Goal: Entertainment & Leisure: Consume media (video, audio)

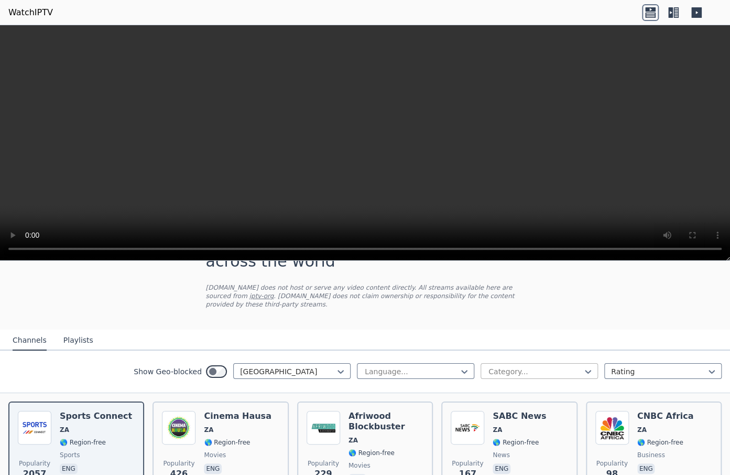
scroll to position [70, 0]
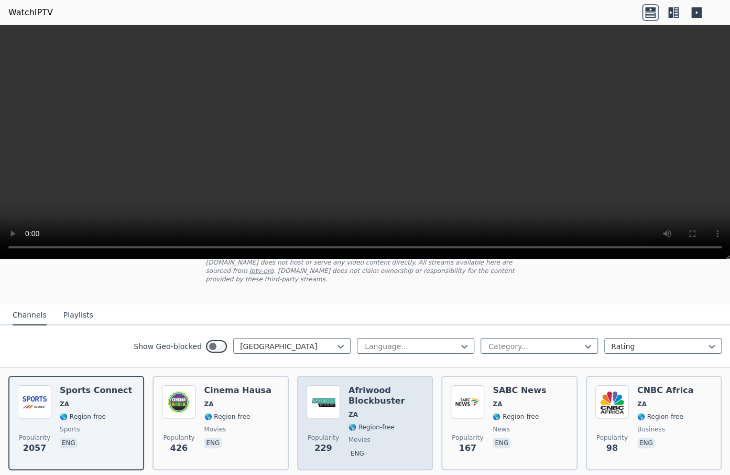
click at [370, 394] on h6 "Afriwood Blockbuster" at bounding box center [386, 395] width 75 height 21
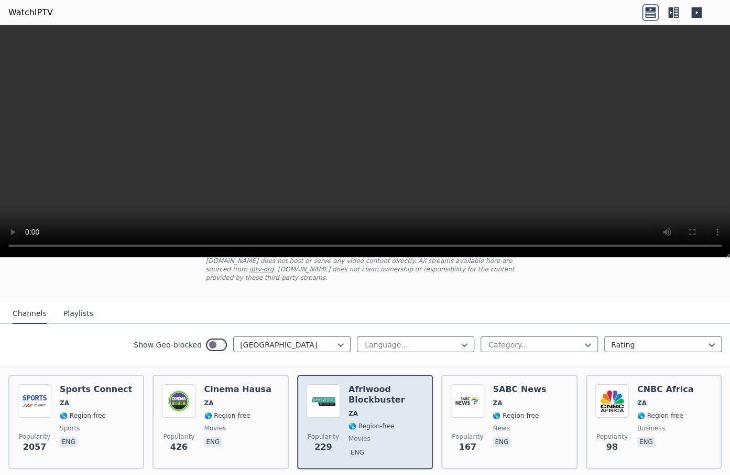
click at [375, 394] on h6 "Afriwood Blockbuster" at bounding box center [386, 394] width 75 height 21
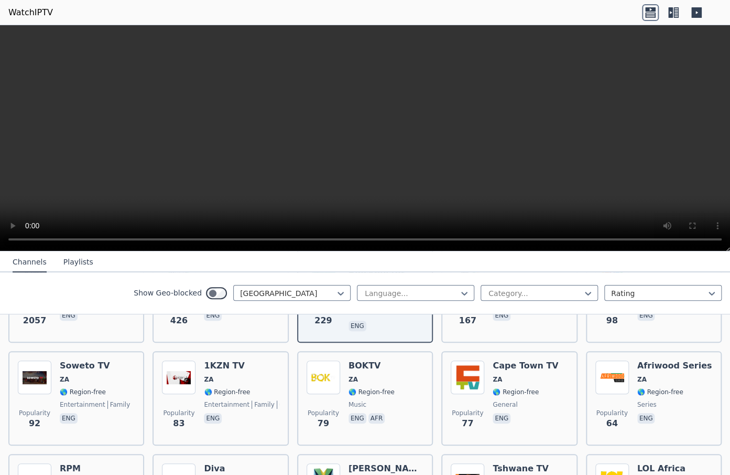
scroll to position [197, 0]
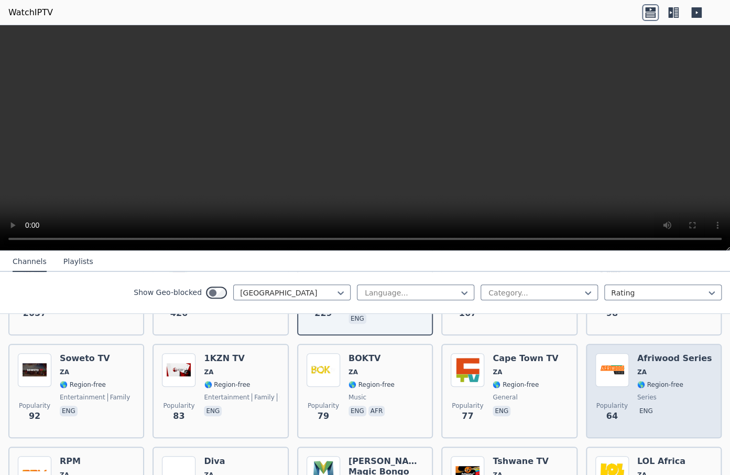
click at [645, 353] on h6 "Afriwood Series" at bounding box center [675, 358] width 75 height 10
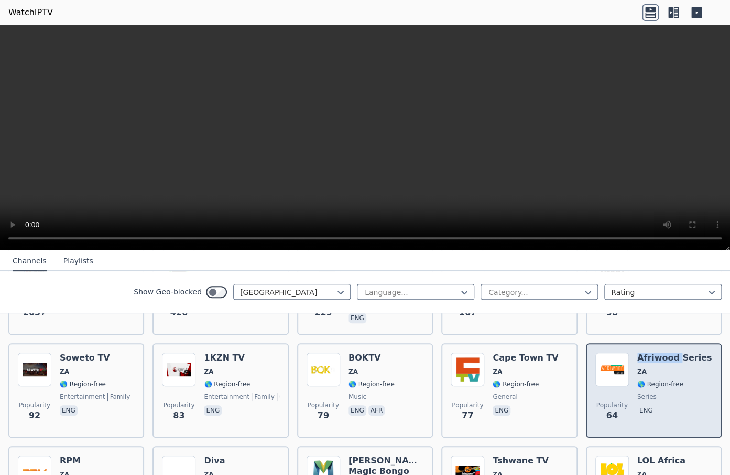
click at [645, 353] on h6 "Afriwood Series" at bounding box center [675, 357] width 75 height 10
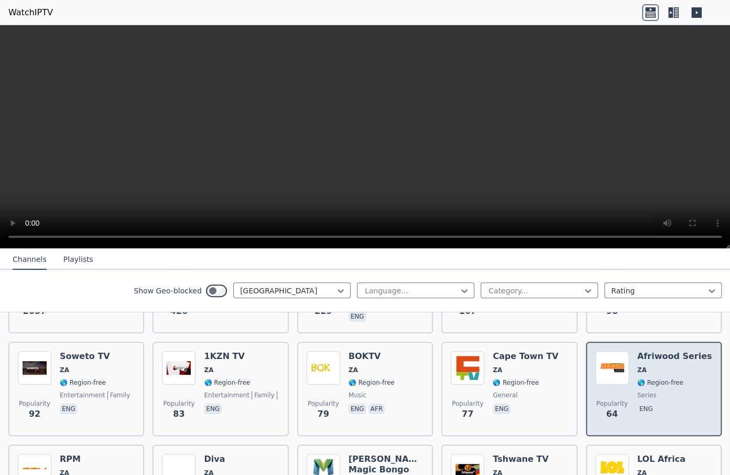
click at [675, 351] on h6 "Afriwood Series" at bounding box center [675, 356] width 75 height 10
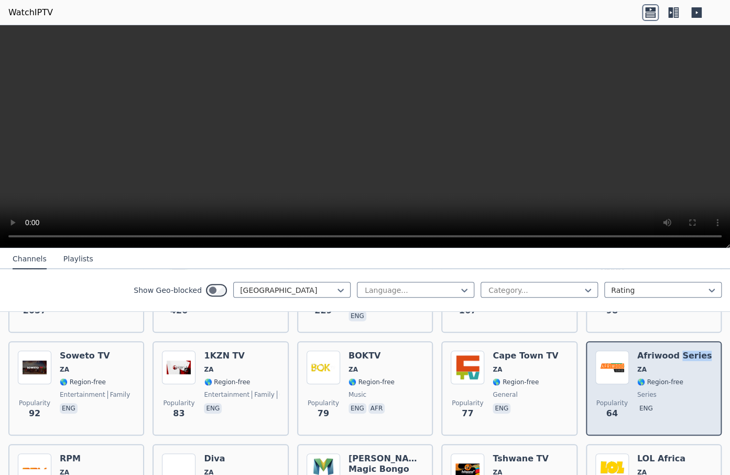
click at [675, 350] on h6 "Afriwood Series" at bounding box center [675, 355] width 75 height 10
click at [604, 356] on img at bounding box center [613, 367] width 34 height 34
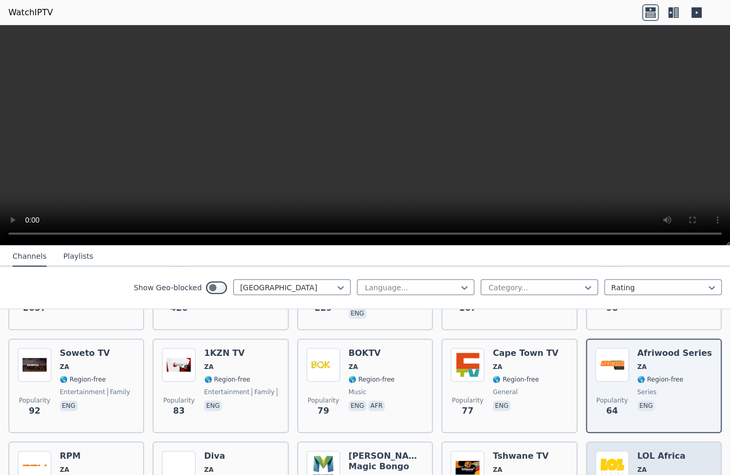
click at [655, 450] on h6 "LOL Africa" at bounding box center [662, 455] width 48 height 10
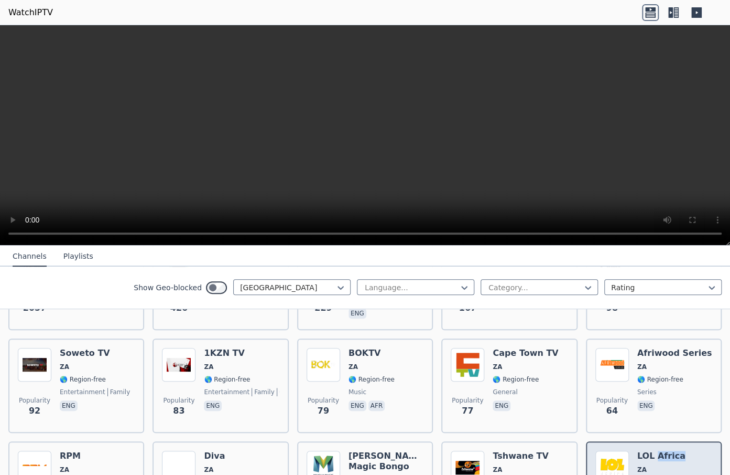
click at [654, 450] on h6 "LOL Africa" at bounding box center [662, 455] width 48 height 10
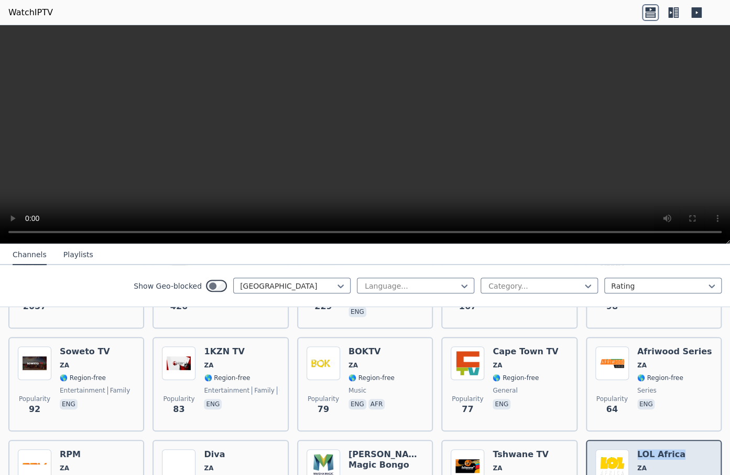
click at [656, 449] on h6 "LOL Africa" at bounding box center [662, 454] width 48 height 10
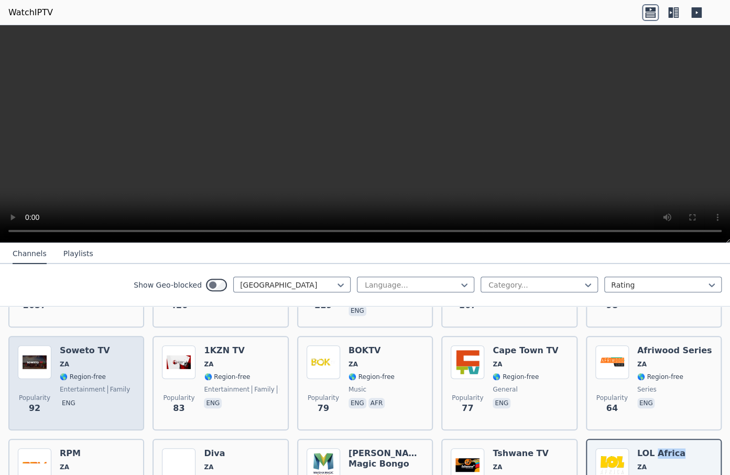
click at [91, 345] on h6 "Soweto TV" at bounding box center [95, 350] width 70 height 10
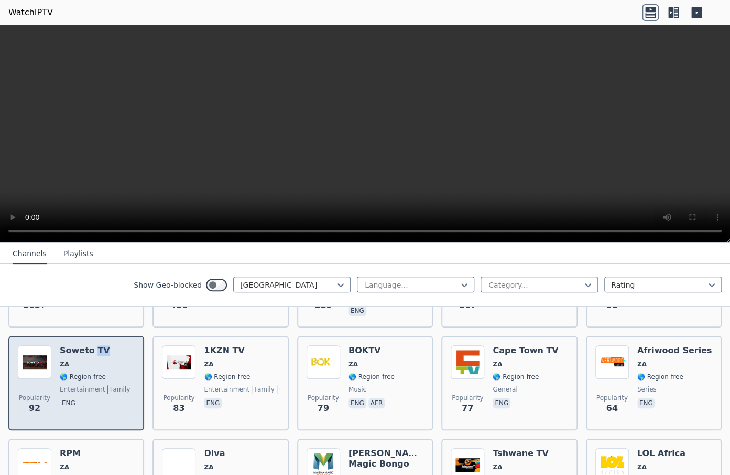
click at [91, 345] on h6 "Soweto TV" at bounding box center [95, 350] width 70 height 10
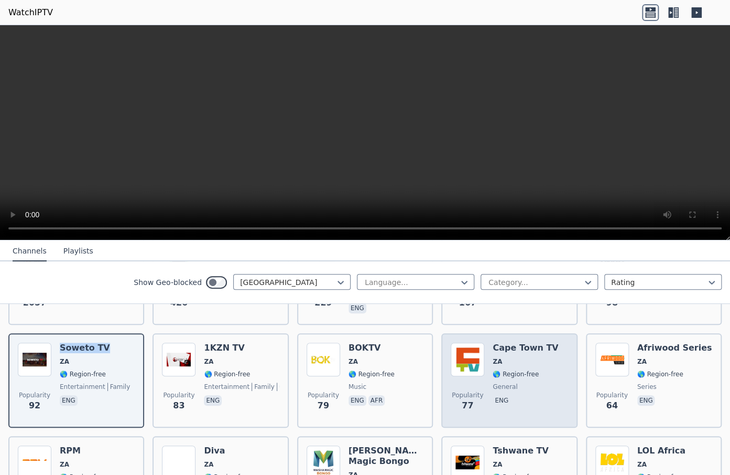
click at [526, 342] on h6 "Cape Town TV" at bounding box center [526, 347] width 66 height 10
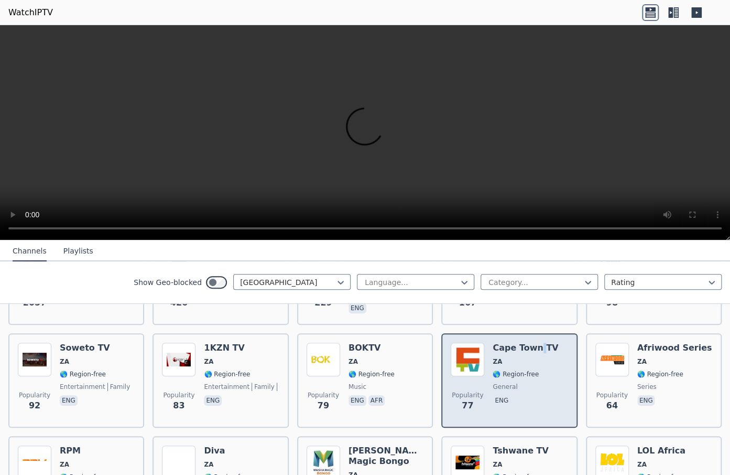
click at [526, 342] on h6 "Cape Town TV" at bounding box center [526, 347] width 66 height 10
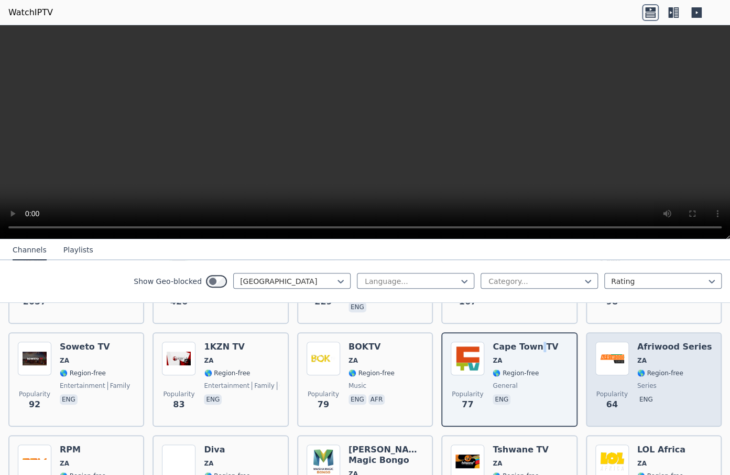
click at [659, 341] on h6 "Afriwood Series" at bounding box center [675, 346] width 75 height 10
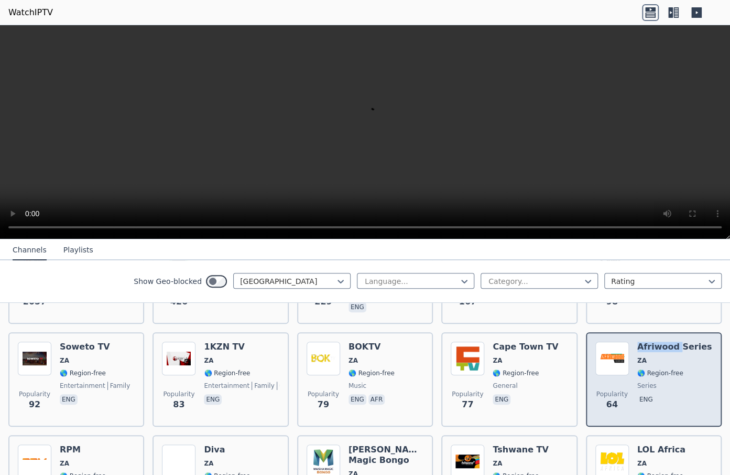
click at [659, 341] on h6 "Afriwood Series" at bounding box center [675, 346] width 75 height 10
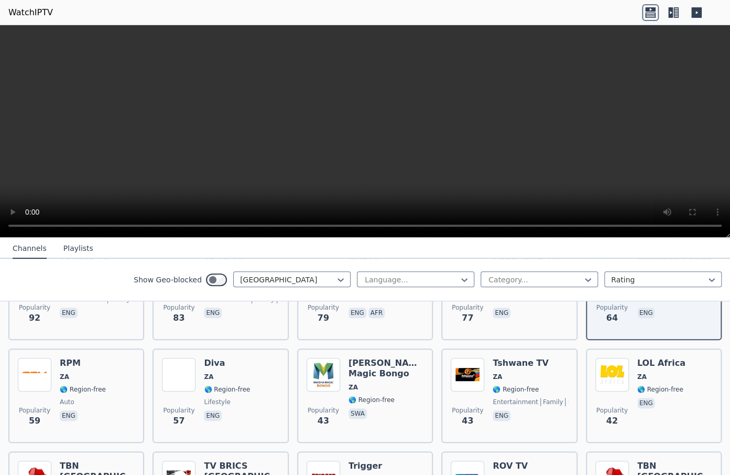
scroll to position [304, 0]
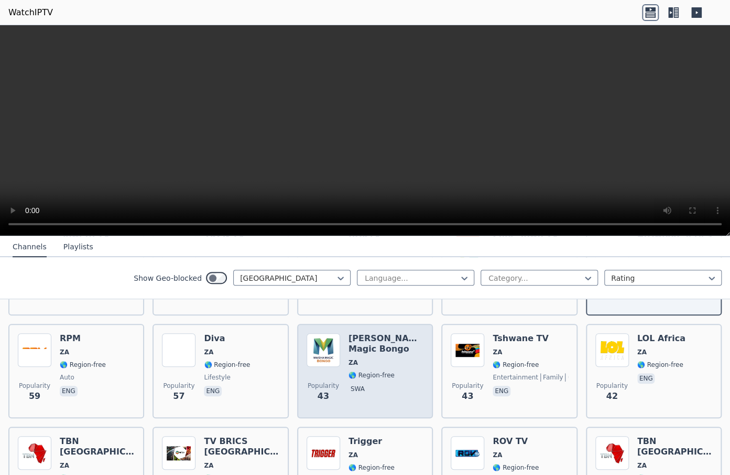
click at [362, 333] on h6 "[PERSON_NAME] Magic Bongo" at bounding box center [386, 343] width 75 height 21
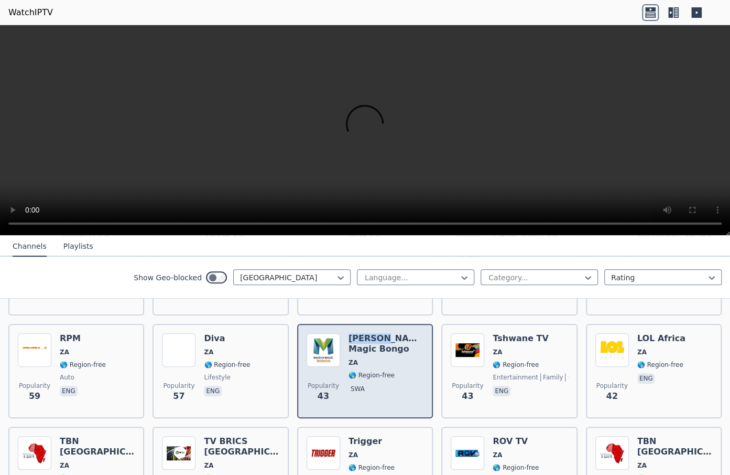
click at [362, 333] on h6 "[PERSON_NAME] Magic Bongo" at bounding box center [386, 343] width 75 height 21
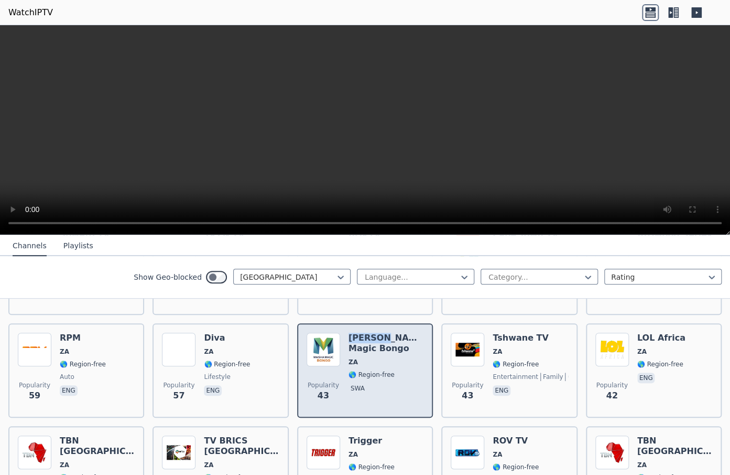
click at [317, 336] on img at bounding box center [324, 349] width 34 height 34
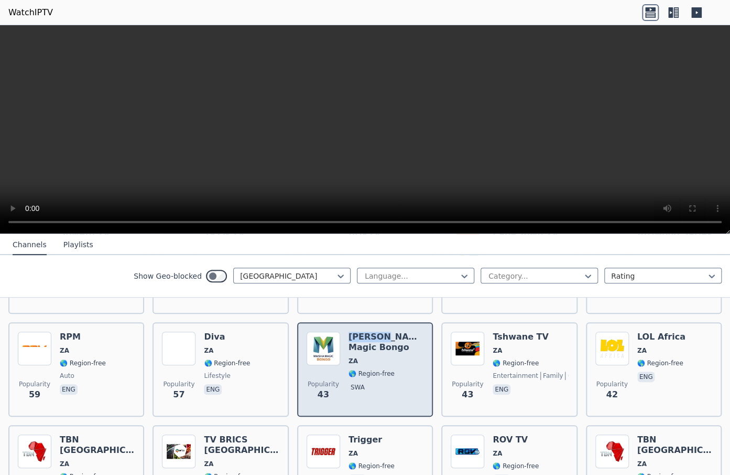
click at [316, 349] on img at bounding box center [324, 348] width 34 height 34
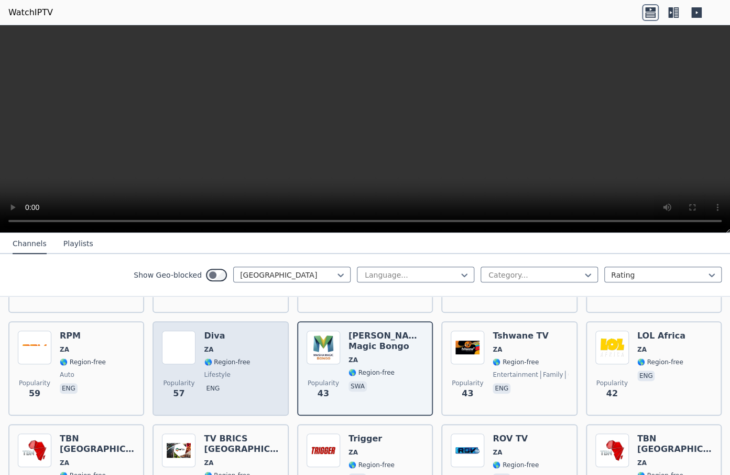
click at [210, 330] on h6 "Diva" at bounding box center [227, 335] width 46 height 10
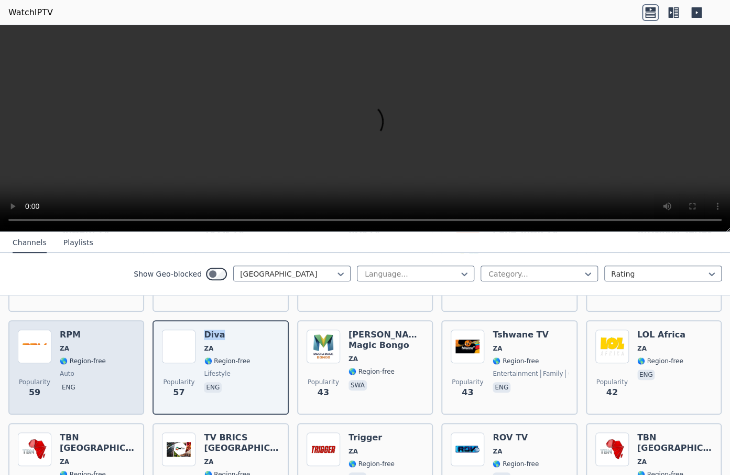
click at [71, 329] on h6 "RPM" at bounding box center [83, 334] width 46 height 10
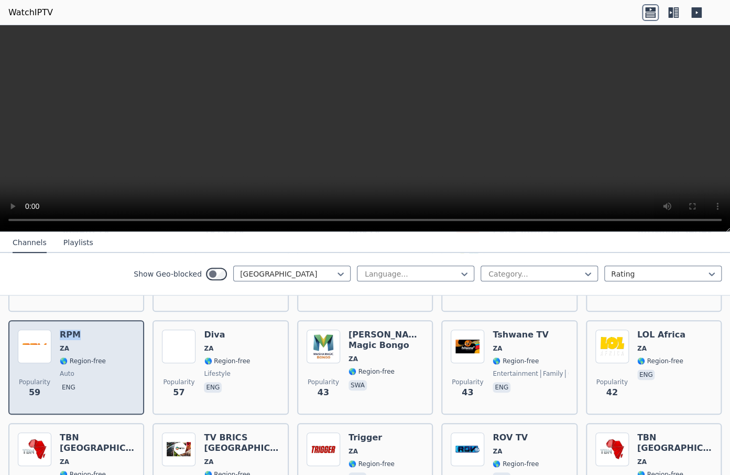
click at [71, 329] on h6 "RPM" at bounding box center [83, 334] width 46 height 10
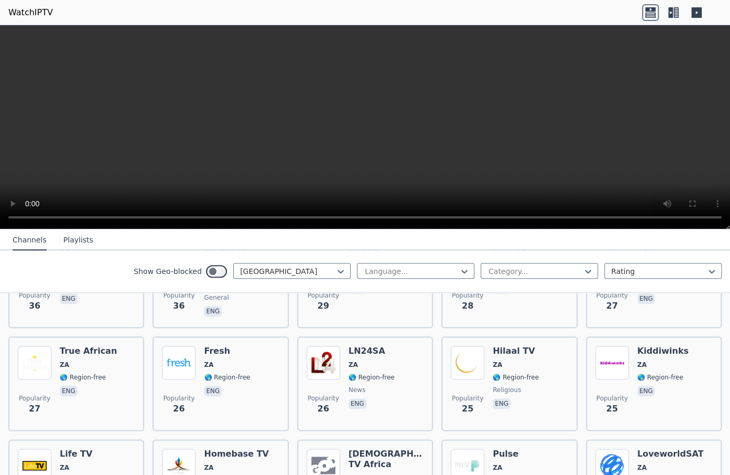
scroll to position [514, 0]
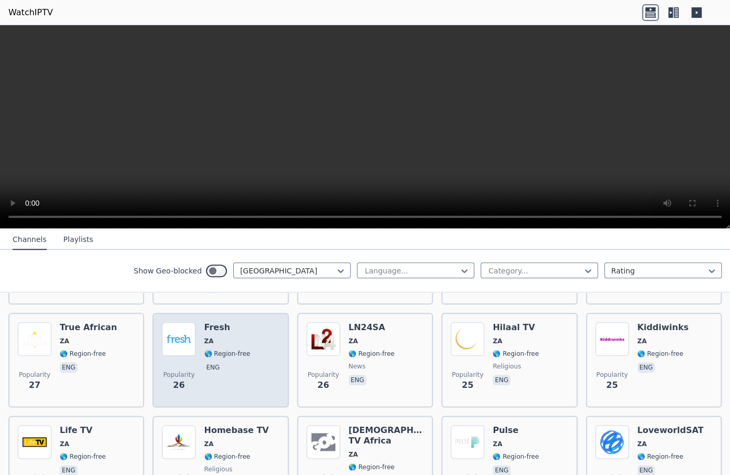
click at [217, 322] on h6 "Fresh" at bounding box center [227, 327] width 46 height 10
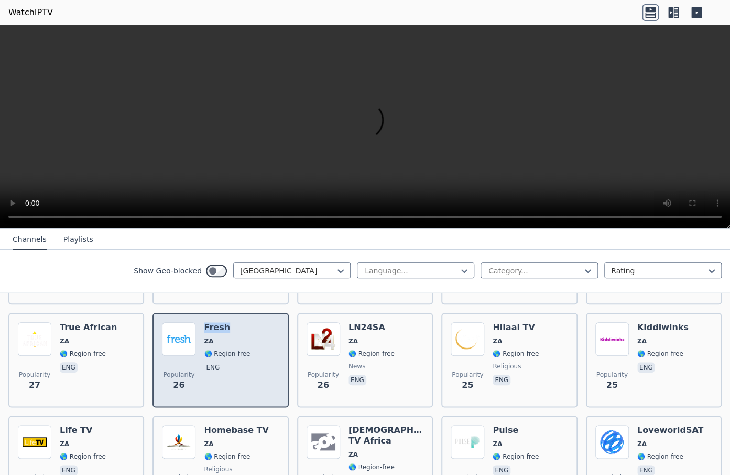
click at [217, 322] on h6 "Fresh" at bounding box center [227, 327] width 46 height 10
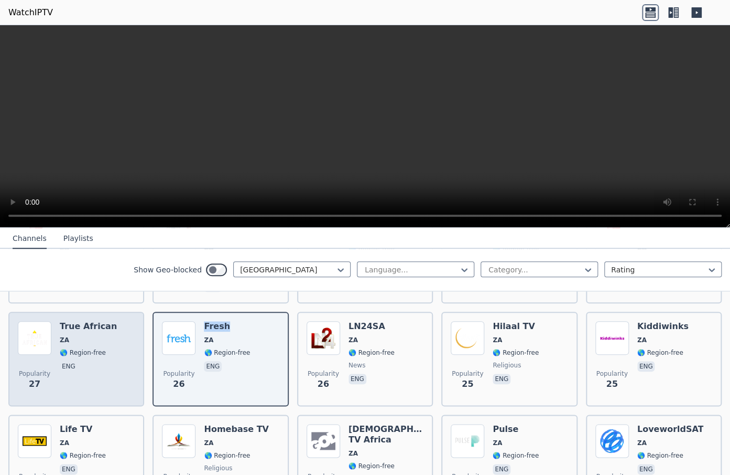
click at [96, 321] on h6 "True African" at bounding box center [88, 326] width 57 height 10
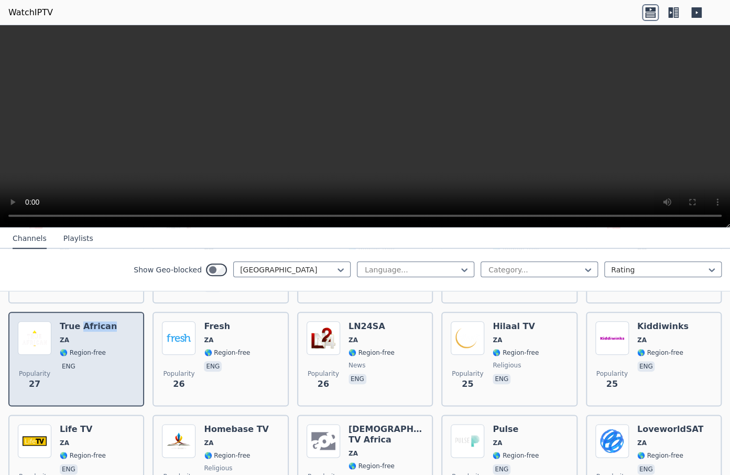
click at [96, 321] on h6 "True African" at bounding box center [88, 326] width 57 height 10
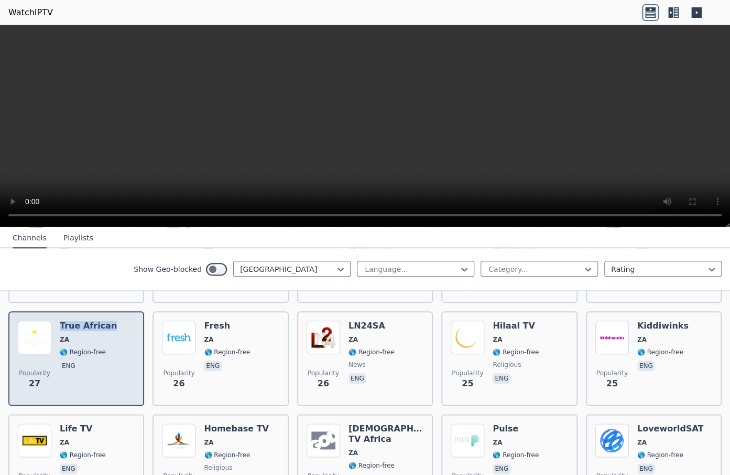
click at [97, 320] on h6 "True African" at bounding box center [88, 325] width 57 height 10
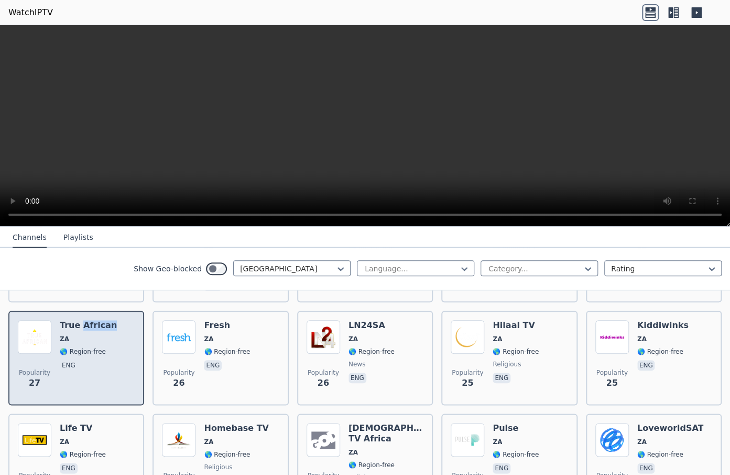
click at [33, 328] on img at bounding box center [35, 337] width 34 height 34
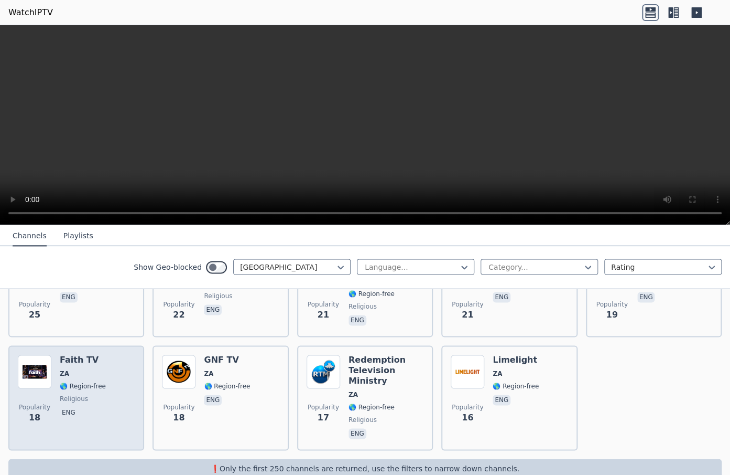
scroll to position [683, 0]
click at [82, 355] on h6 "Faith TV" at bounding box center [83, 360] width 46 height 10
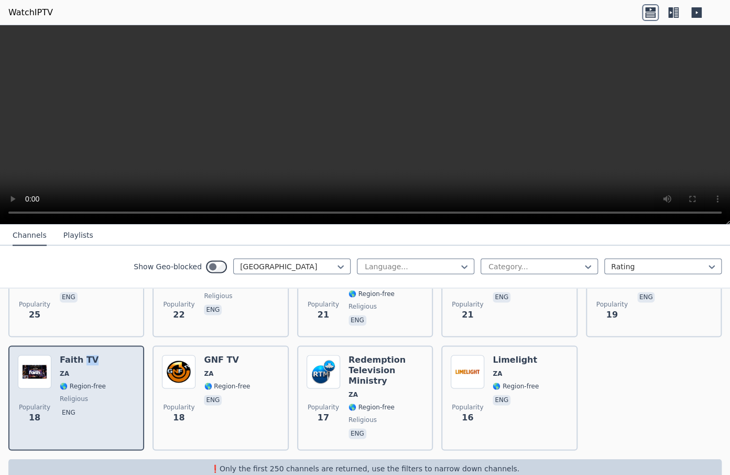
click at [82, 354] on h6 "Faith TV" at bounding box center [83, 359] width 46 height 10
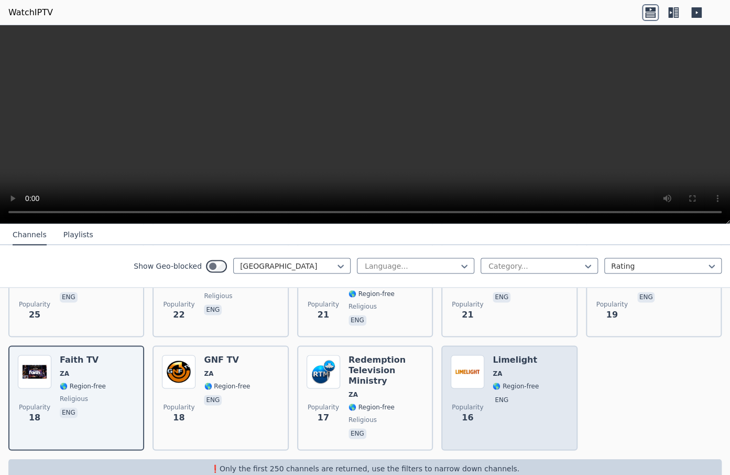
scroll to position [682, 0]
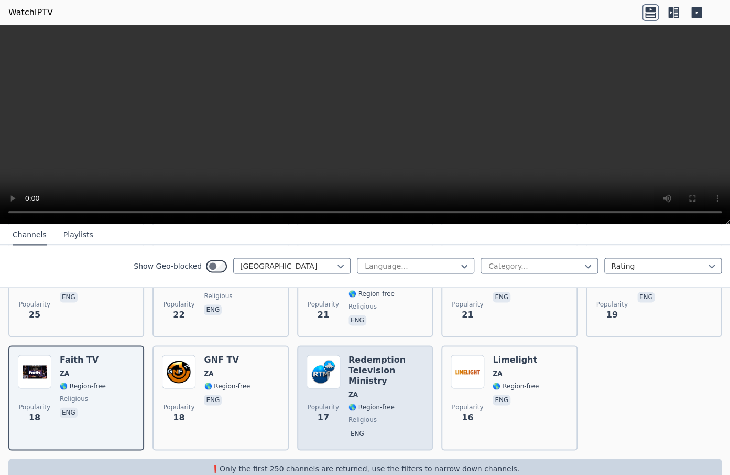
click at [377, 354] on h6 "Redemption Television Ministry" at bounding box center [386, 369] width 75 height 31
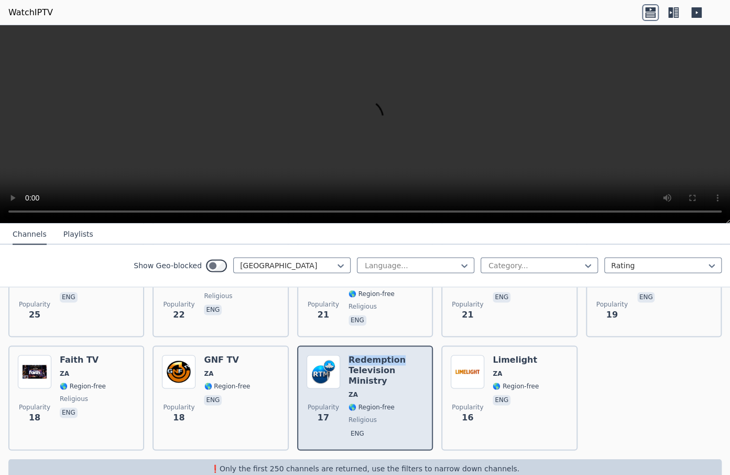
click at [377, 354] on h6 "Redemption Television Ministry" at bounding box center [386, 369] width 75 height 31
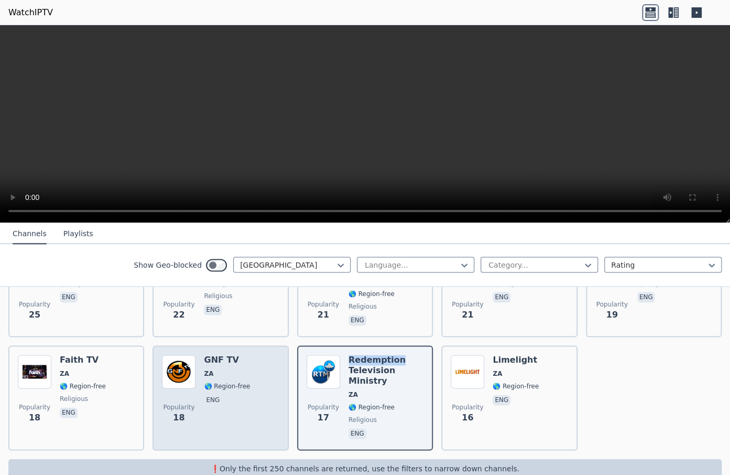
scroll to position [681, 0]
click at [221, 355] on h6 "GNF TV" at bounding box center [227, 360] width 46 height 10
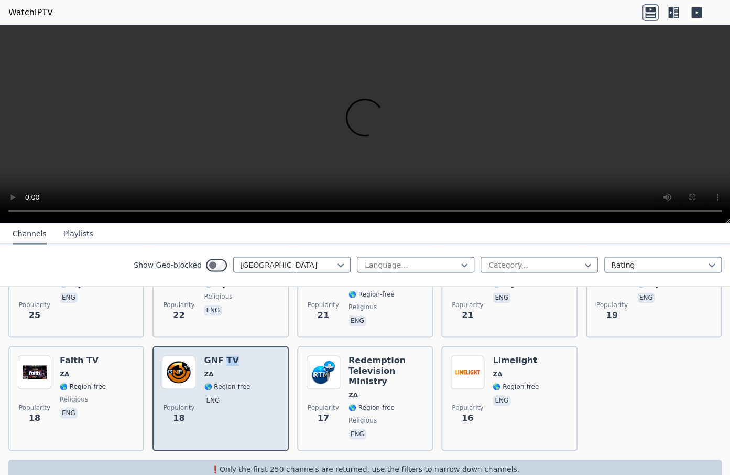
click at [221, 355] on h6 "GNF TV" at bounding box center [227, 360] width 46 height 10
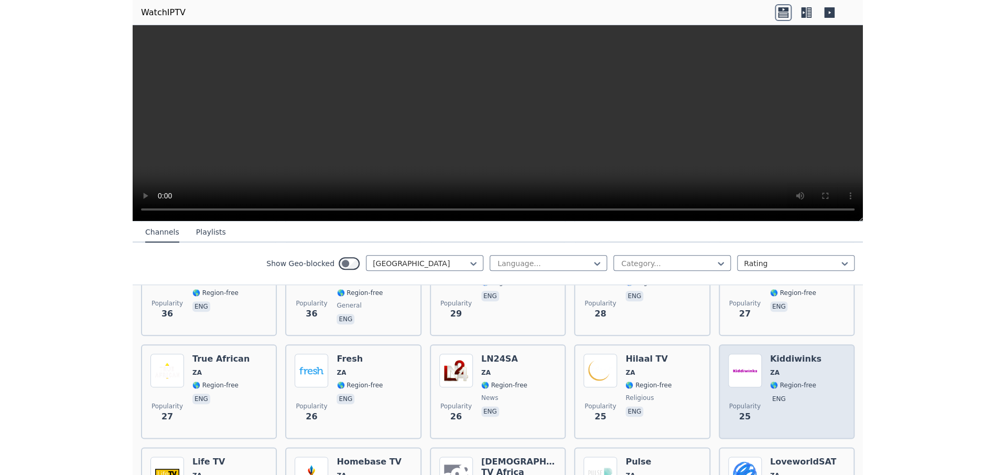
scroll to position [470, 0]
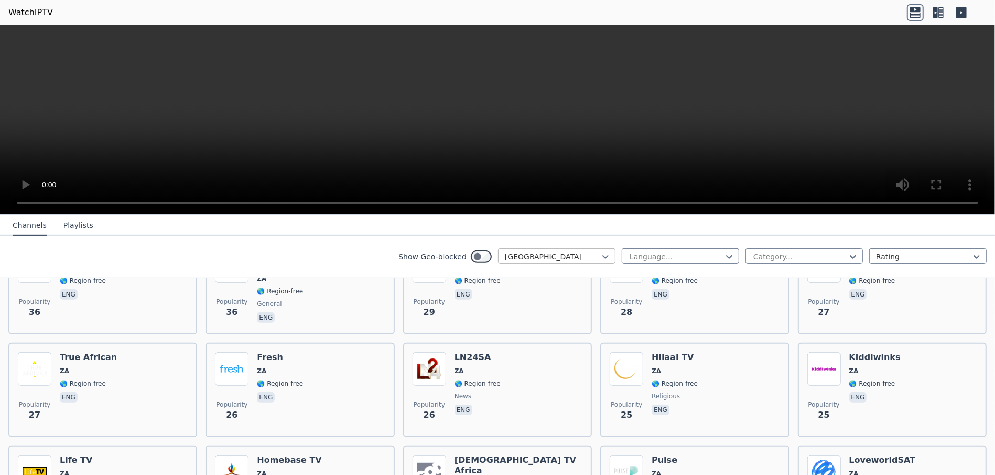
click at [555, 252] on div at bounding box center [552, 256] width 95 height 10
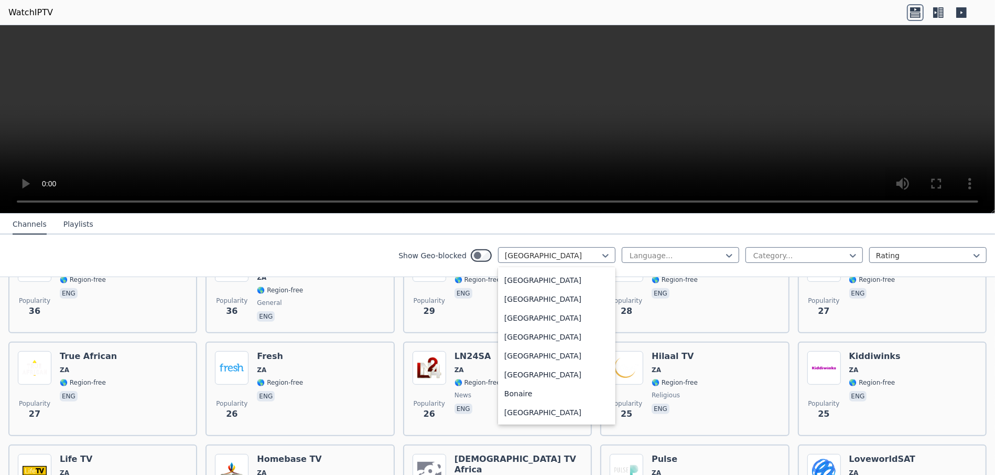
scroll to position [0, 0]
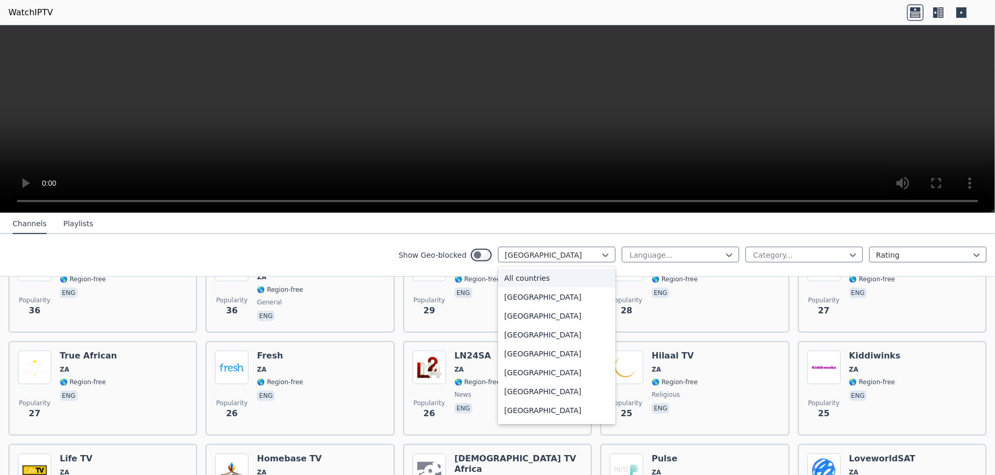
click at [520, 275] on div "All countries" at bounding box center [556, 277] width 117 height 19
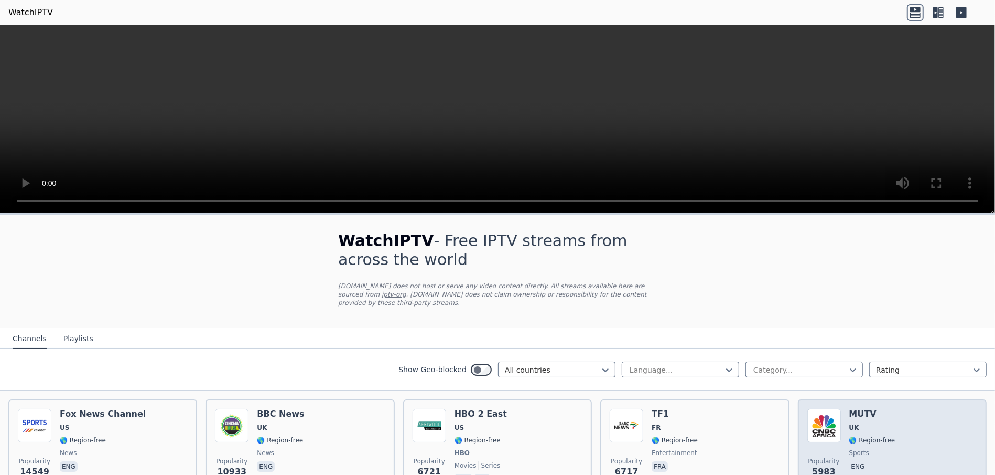
scroll to position [70, 0]
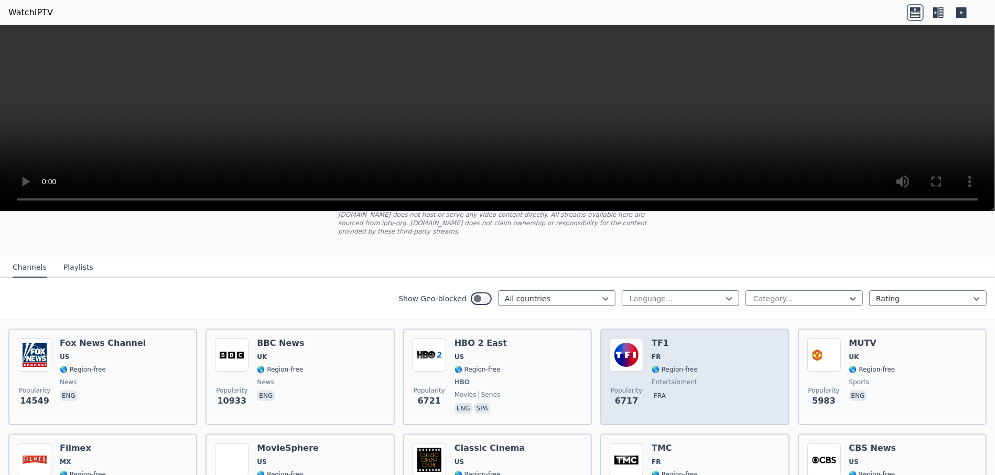
click at [653, 338] on h6 "TF1" at bounding box center [675, 343] width 46 height 10
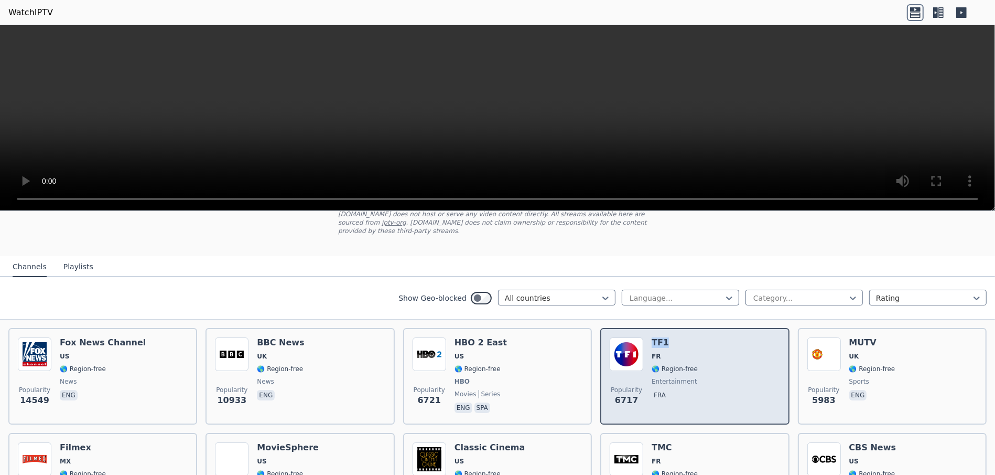
click at [652, 337] on h6 "TF1" at bounding box center [675, 342] width 46 height 10
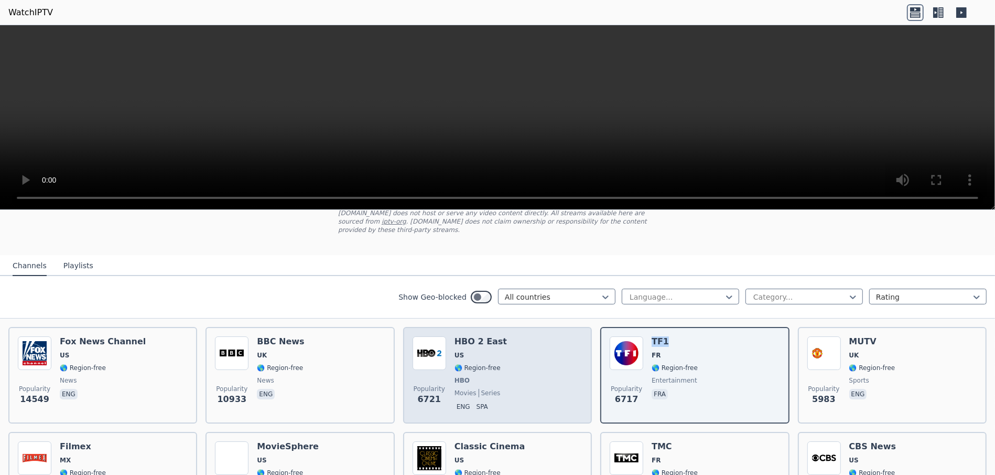
click at [459, 336] on h6 "HBO 2 East" at bounding box center [481, 341] width 52 height 10
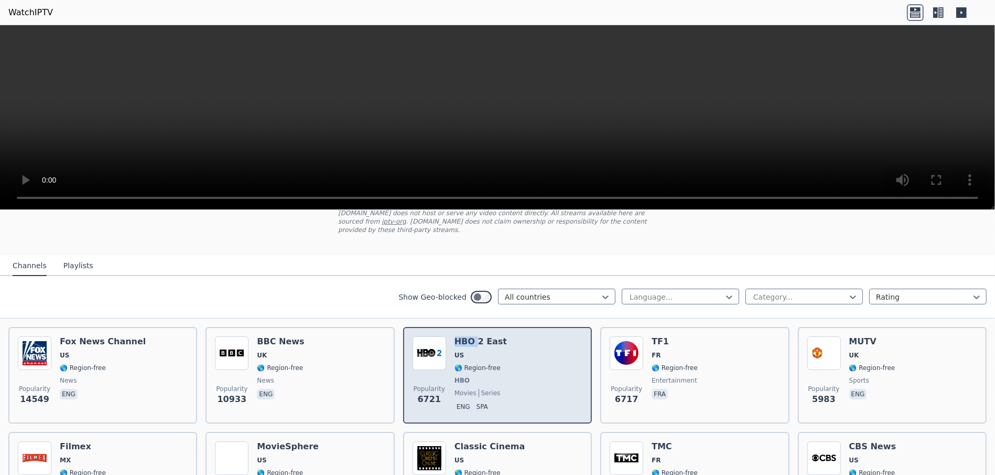
click at [459, 336] on h6 "HBO 2 East" at bounding box center [481, 341] width 52 height 10
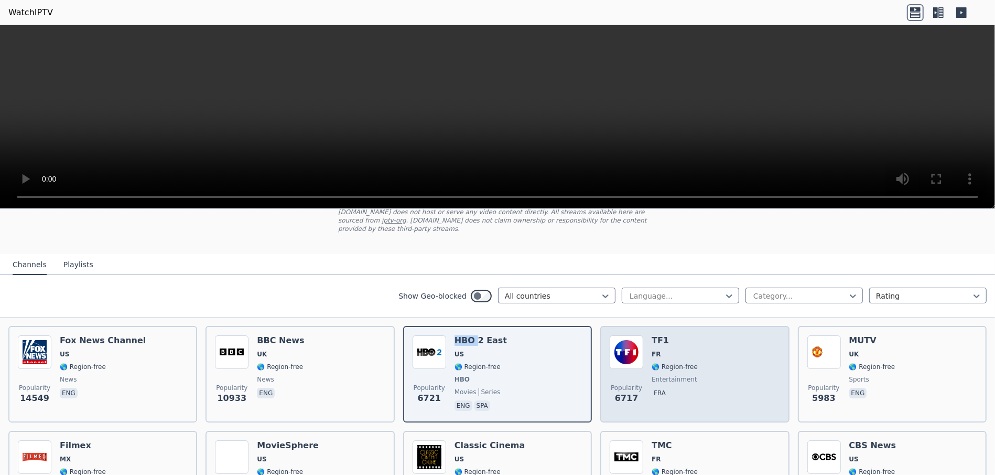
click at [637, 335] on img at bounding box center [627, 352] width 34 height 34
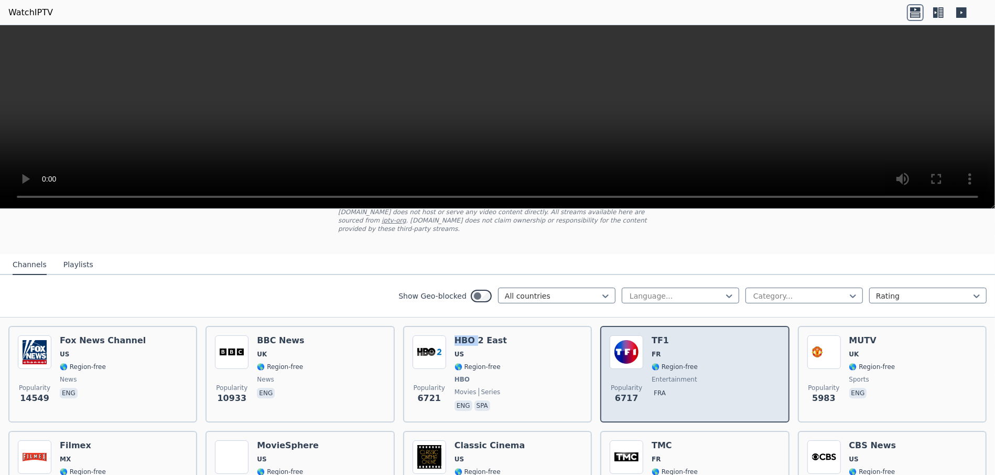
click at [637, 335] on img at bounding box center [627, 352] width 34 height 34
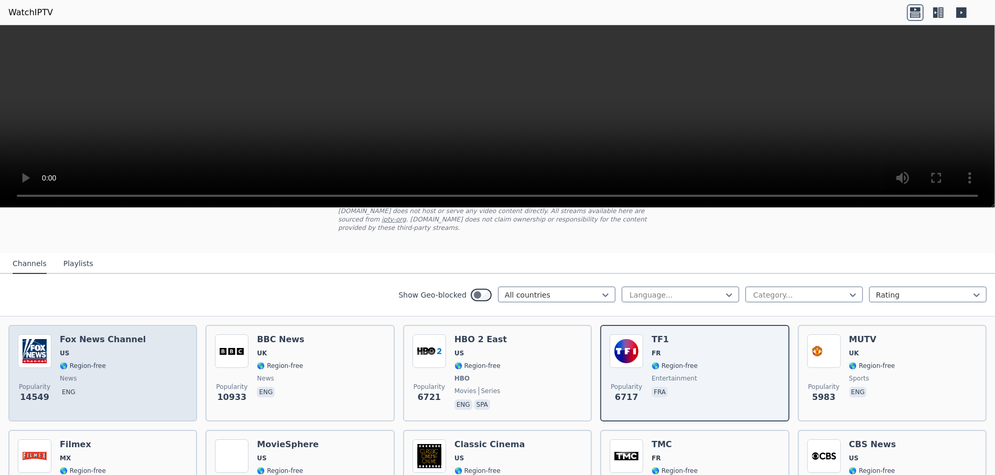
click at [114, 349] on span "US" at bounding box center [103, 353] width 86 height 8
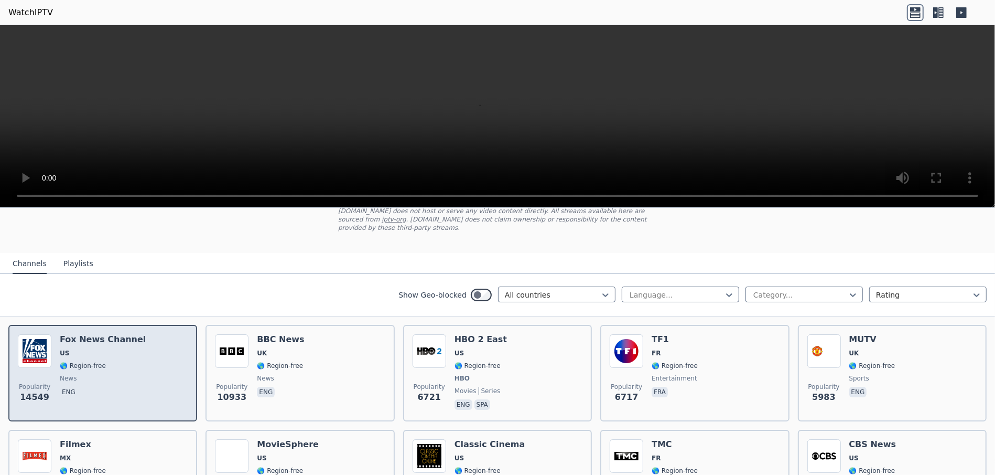
click at [114, 339] on div "[PERSON_NAME] US 🌎 Region-free news eng" at bounding box center [103, 373] width 86 height 78
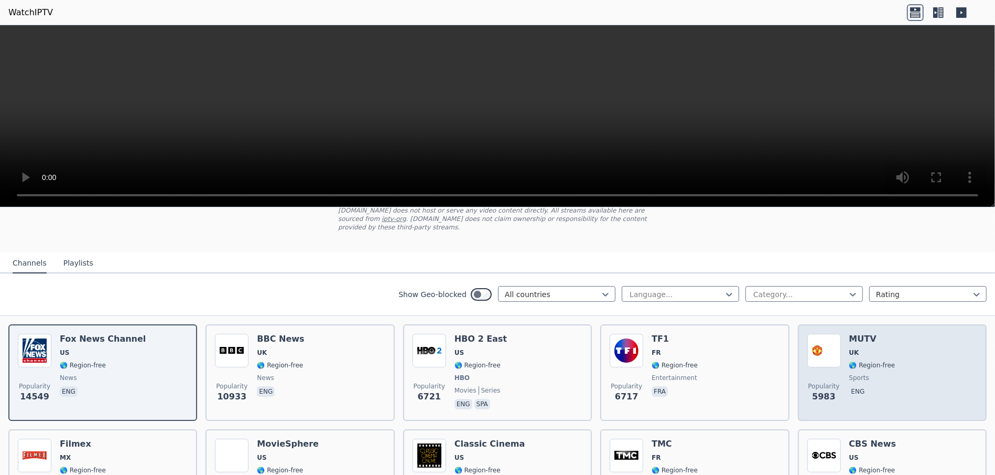
scroll to position [139, 0]
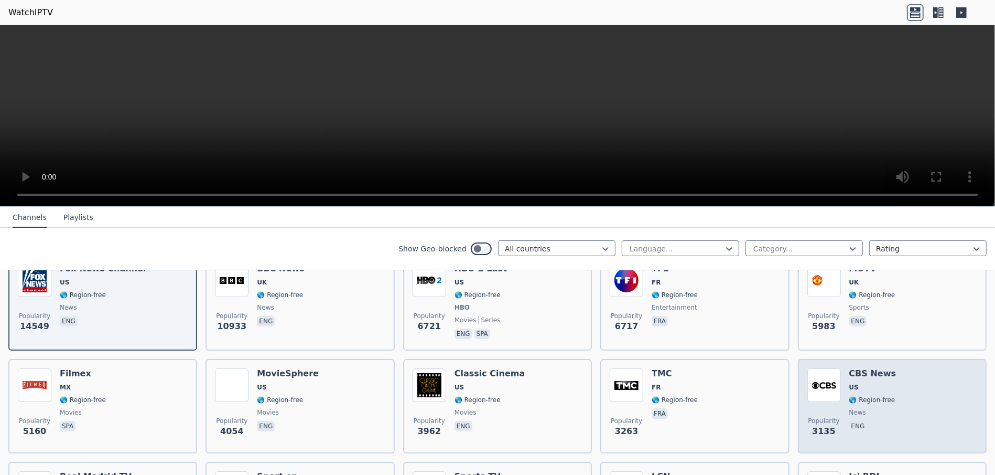
click at [730, 368] on h6 "CBS News" at bounding box center [872, 373] width 47 height 10
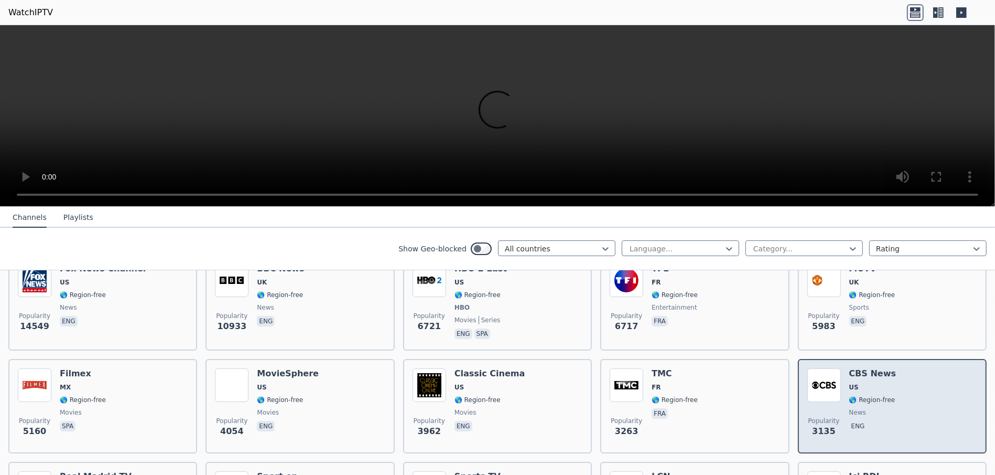
click at [730, 368] on h6 "CBS News" at bounding box center [872, 373] width 47 height 10
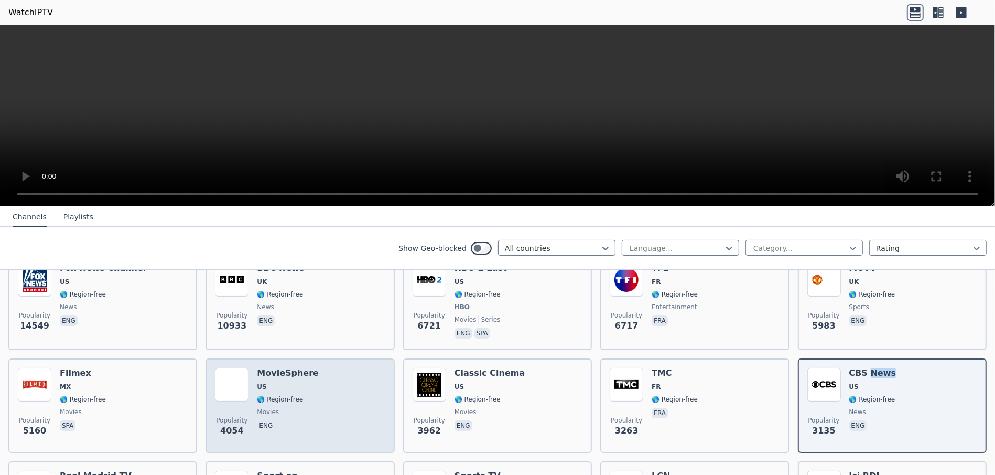
click at [288, 383] on div "MovieSphere US 🌎 Region-free movies eng" at bounding box center [288, 406] width 62 height 76
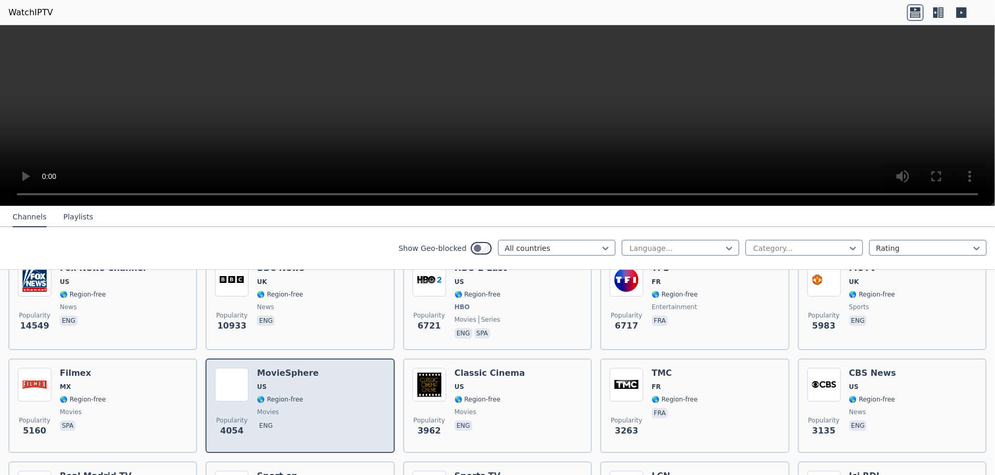
click at [288, 383] on div "MovieSphere US 🌎 Region-free movies eng" at bounding box center [288, 406] width 62 height 76
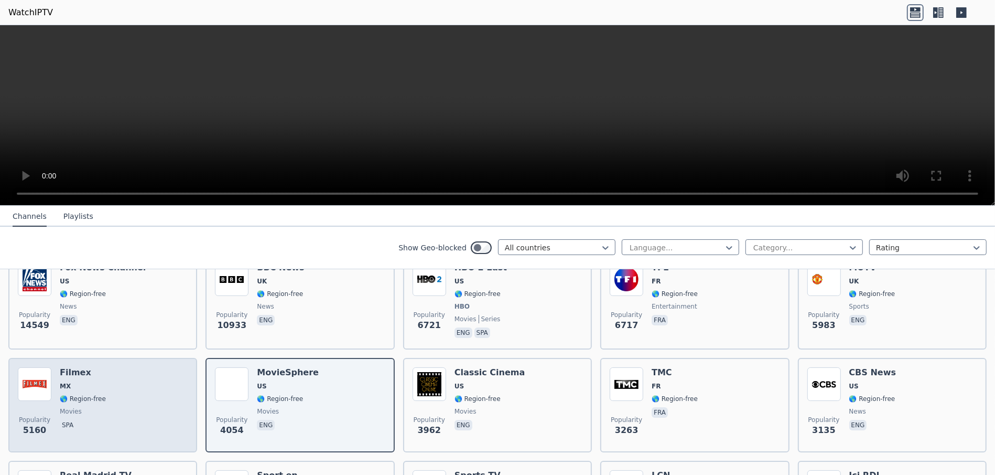
click at [148, 382] on div "Popularity 5160 Filmex MX 🌎 Region-free movies spa" at bounding box center [103, 405] width 170 height 76
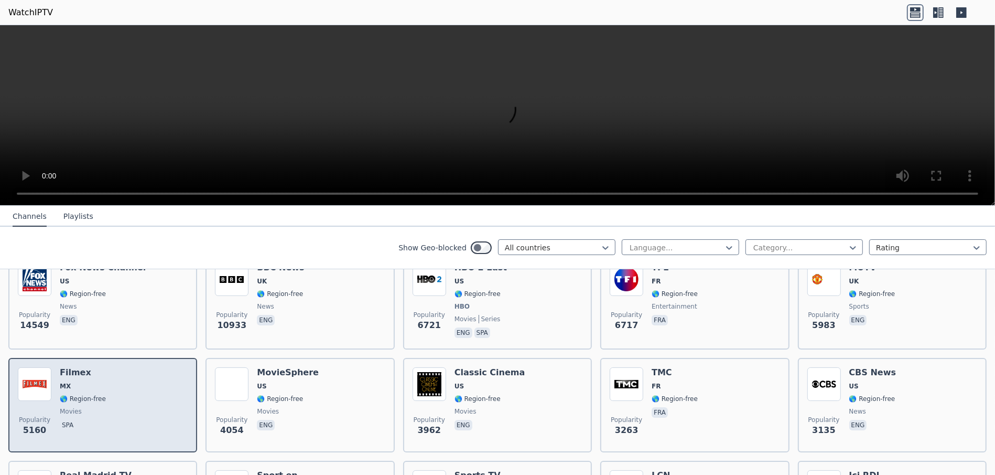
click at [148, 382] on div "Popularity 5160 Filmex MX 🌎 Region-free movies spa" at bounding box center [103, 405] width 170 height 76
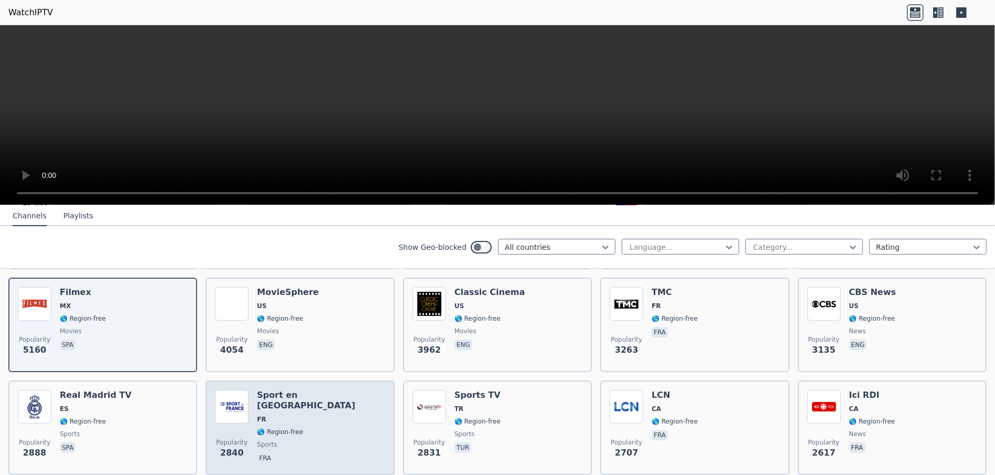
scroll to position [279, 0]
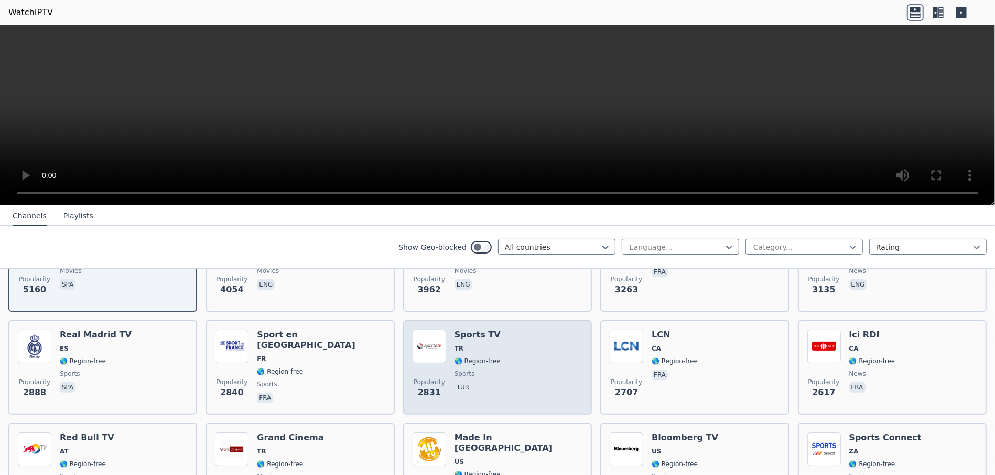
click at [527, 320] on div "Popularity 2831 Sports TV TR 🌎 Region-free sports tur" at bounding box center [497, 367] width 189 height 94
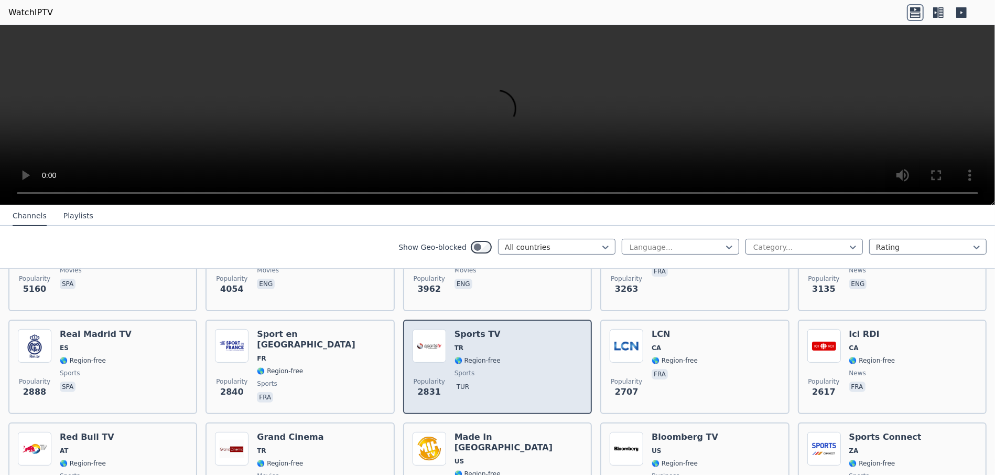
click at [527, 319] on div "Popularity 2831 Sports TV TR 🌎 Region-free sports tur" at bounding box center [497, 366] width 189 height 94
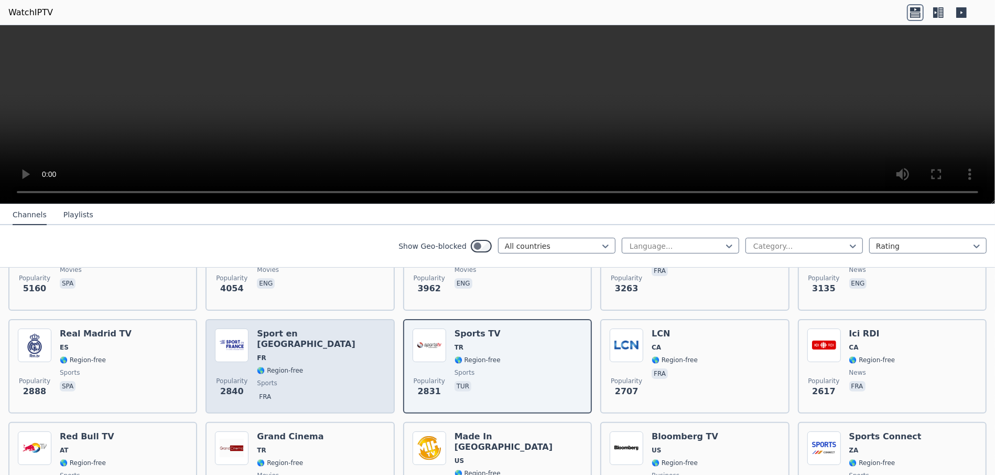
click at [329, 343] on div "Popularity 2840 Sport en [GEOGRAPHIC_DATA] FR 🌎 Region-free sports fra" at bounding box center [300, 366] width 170 height 76
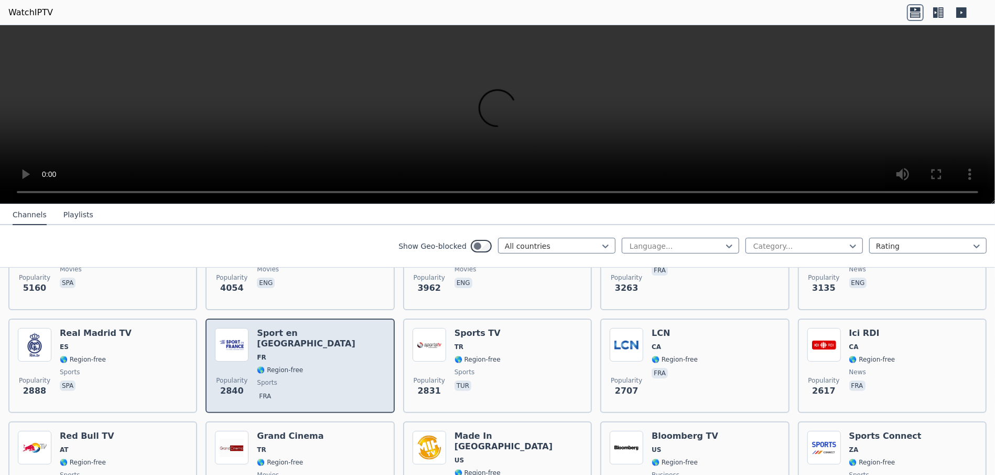
click at [329, 343] on div "Popularity 2840 Sport en [GEOGRAPHIC_DATA] FR 🌎 Region-free sports fra" at bounding box center [300, 366] width 170 height 76
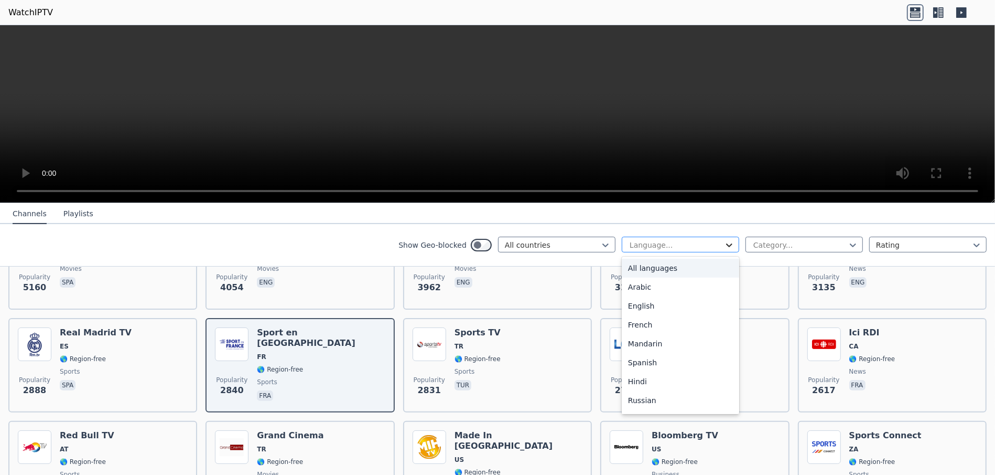
click at [724, 246] on icon at bounding box center [729, 245] width 10 height 10
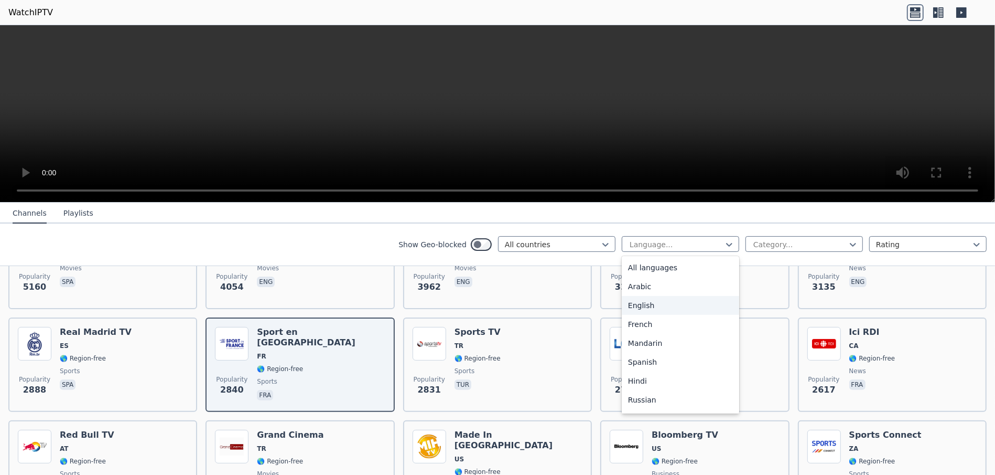
click at [629, 310] on div "English" at bounding box center [680, 305] width 117 height 19
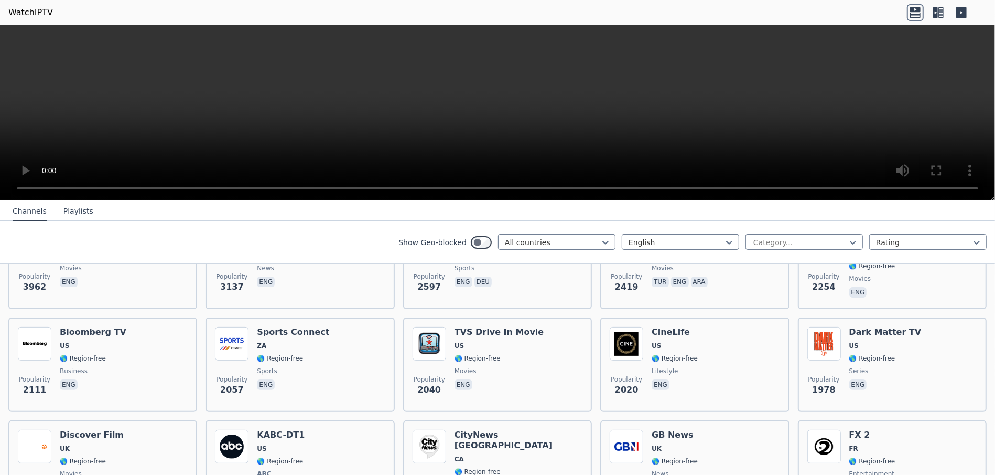
scroll to position [279, 0]
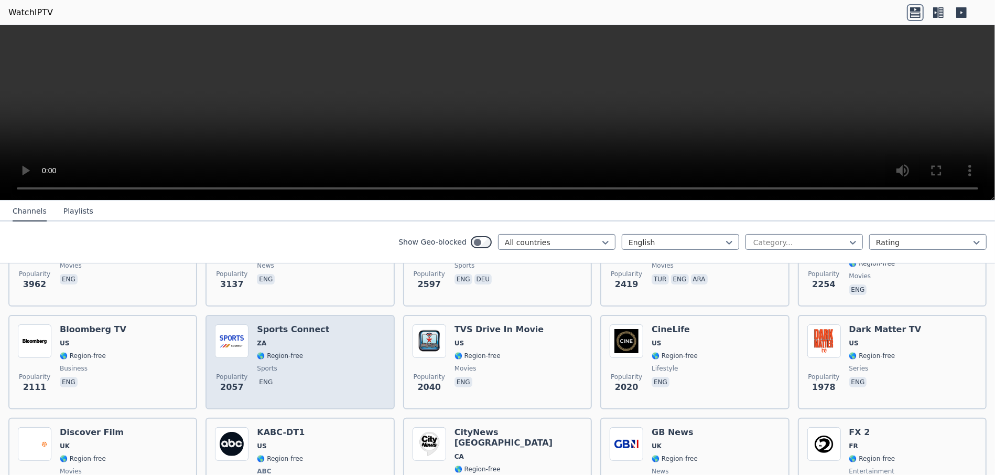
click at [294, 339] on span "ZA" at bounding box center [293, 343] width 72 height 8
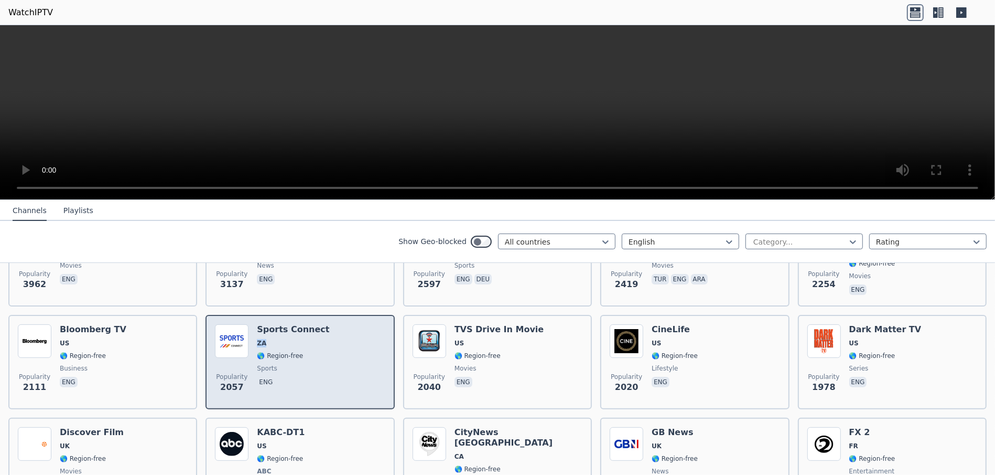
click at [294, 339] on span "ZA" at bounding box center [293, 343] width 72 height 8
click at [294, 338] on span "ZA" at bounding box center [293, 342] width 72 height 8
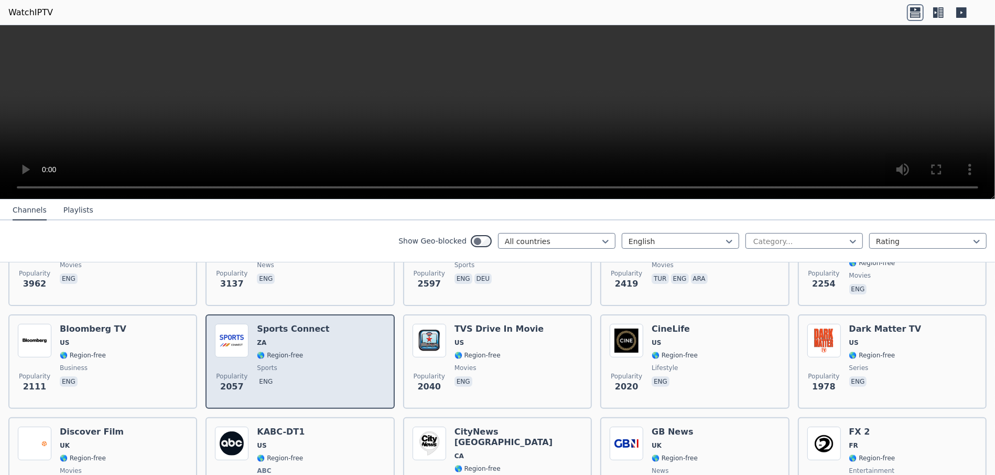
click at [294, 338] on span "ZA" at bounding box center [293, 342] width 72 height 8
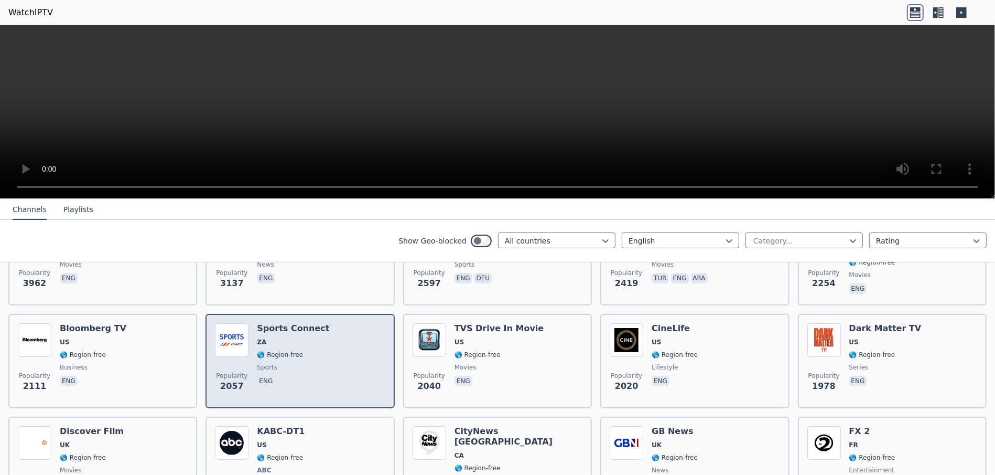
click at [318, 326] on div "Popularity 2057 Sports Connect ZA 🌎 Region-free sports eng" at bounding box center [300, 361] width 170 height 76
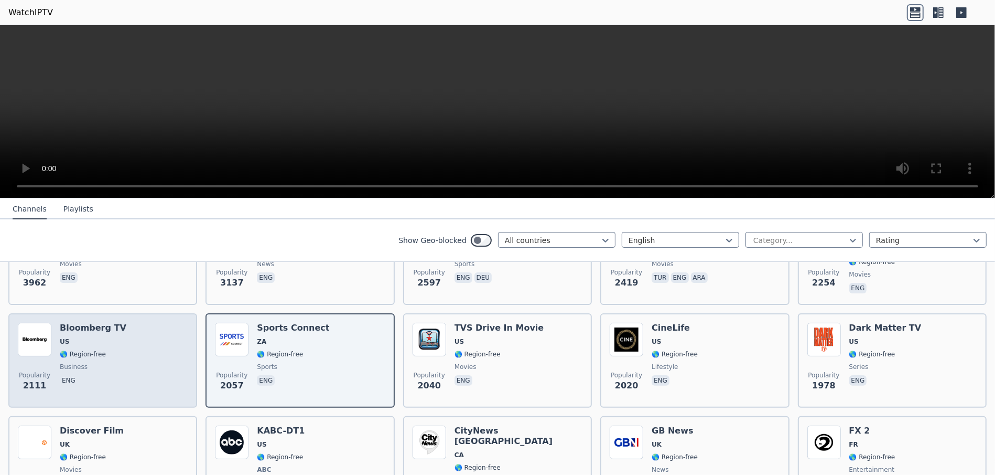
click at [136, 329] on div "Popularity 2111 Bloomberg TV US 🌎 Region-free business eng" at bounding box center [103, 360] width 170 height 76
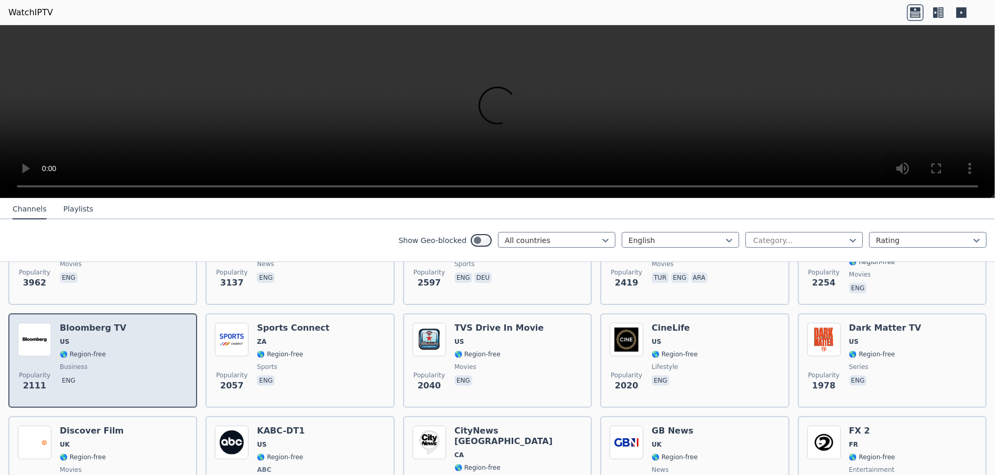
click at [137, 328] on div "Popularity 2111 Bloomberg TV US 🌎 Region-free business eng" at bounding box center [103, 360] width 170 height 76
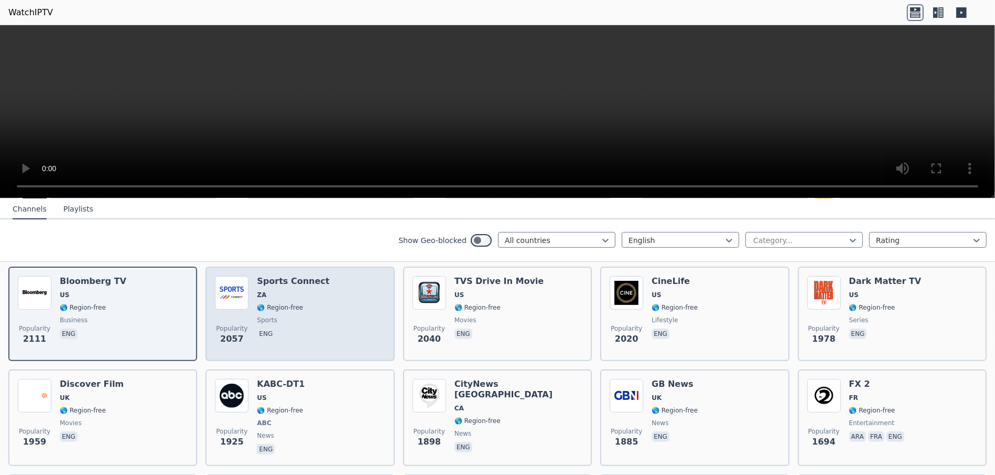
scroll to position [349, 0]
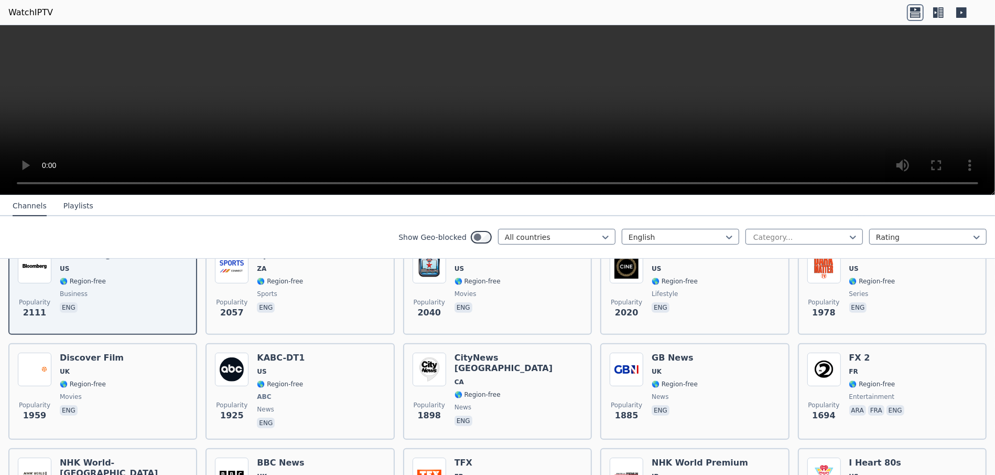
click at [730, 100] on video at bounding box center [497, 110] width 995 height 170
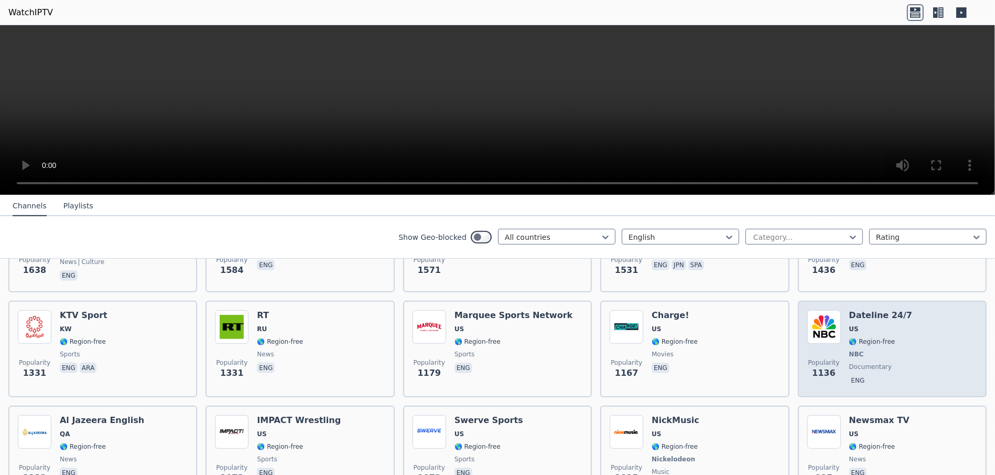
scroll to position [629, 0]
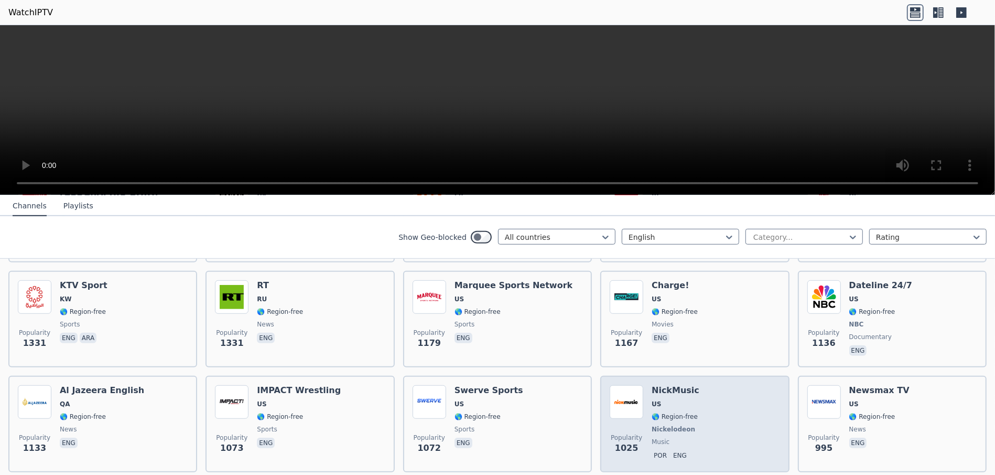
click at [666, 412] on span "🌎 Region-free" at bounding box center [675, 416] width 46 height 8
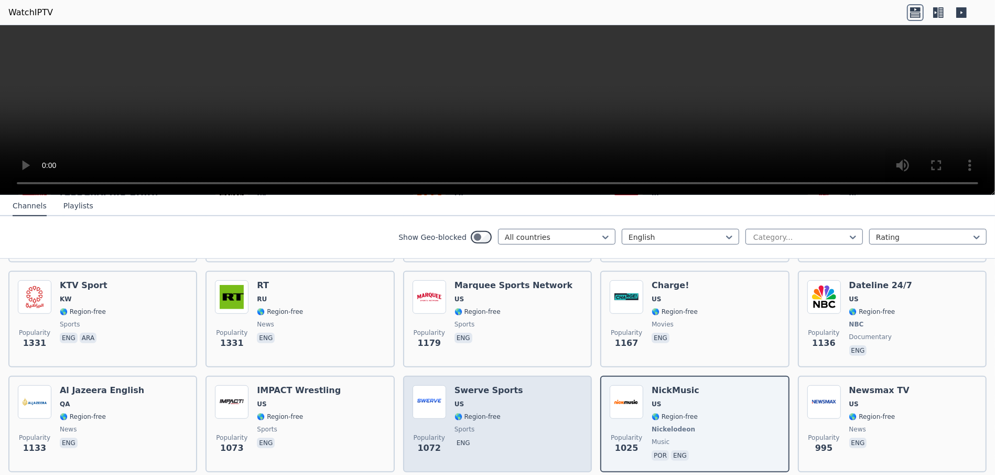
click at [490, 385] on h6 "Swerve Sports" at bounding box center [489, 390] width 69 height 10
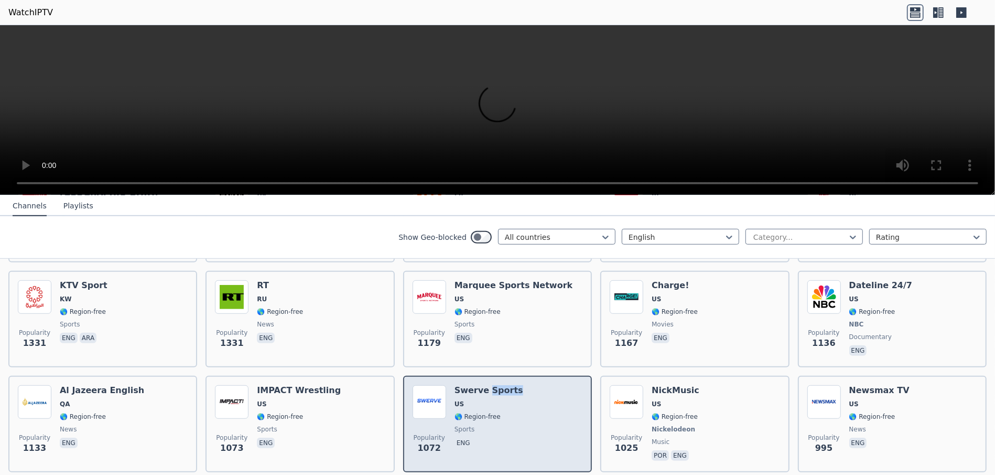
click at [490, 385] on h6 "Swerve Sports" at bounding box center [489, 390] width 69 height 10
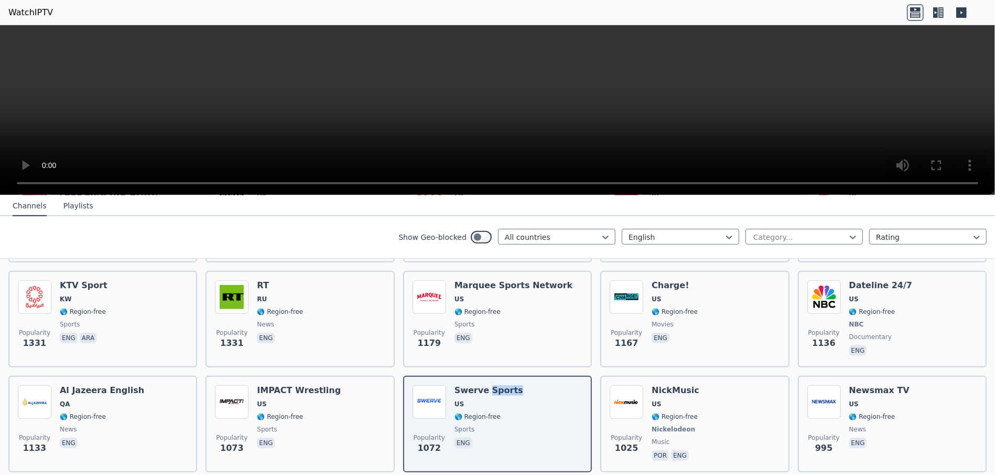
click at [529, 102] on video at bounding box center [497, 110] width 995 height 170
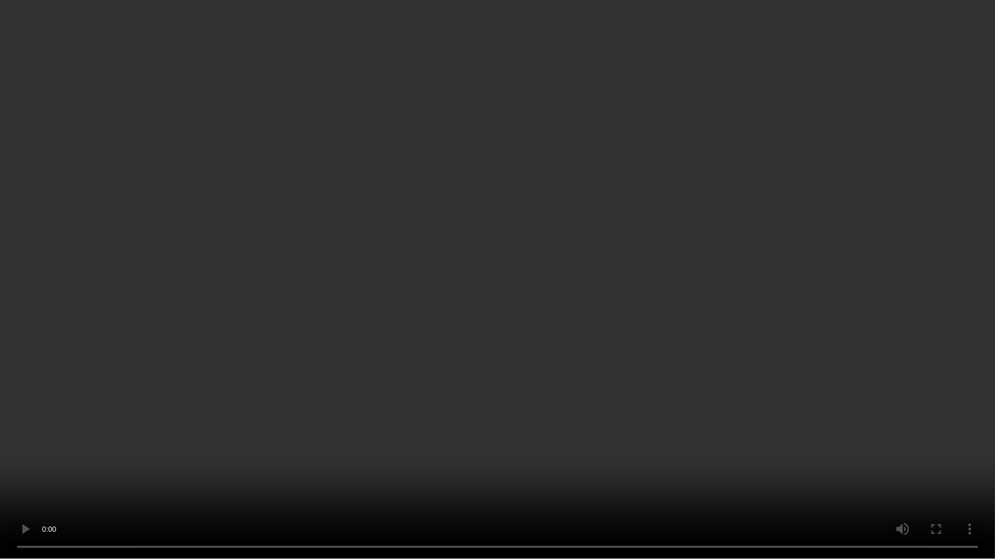
click at [585, 174] on video at bounding box center [497, 279] width 995 height 559
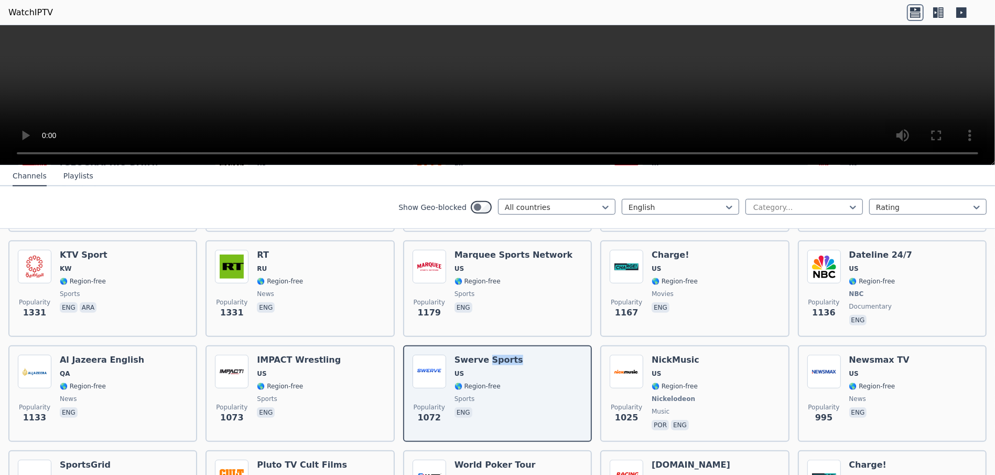
click at [585, 113] on video at bounding box center [497, 95] width 995 height 140
